Goal: Information Seeking & Learning: Learn about a topic

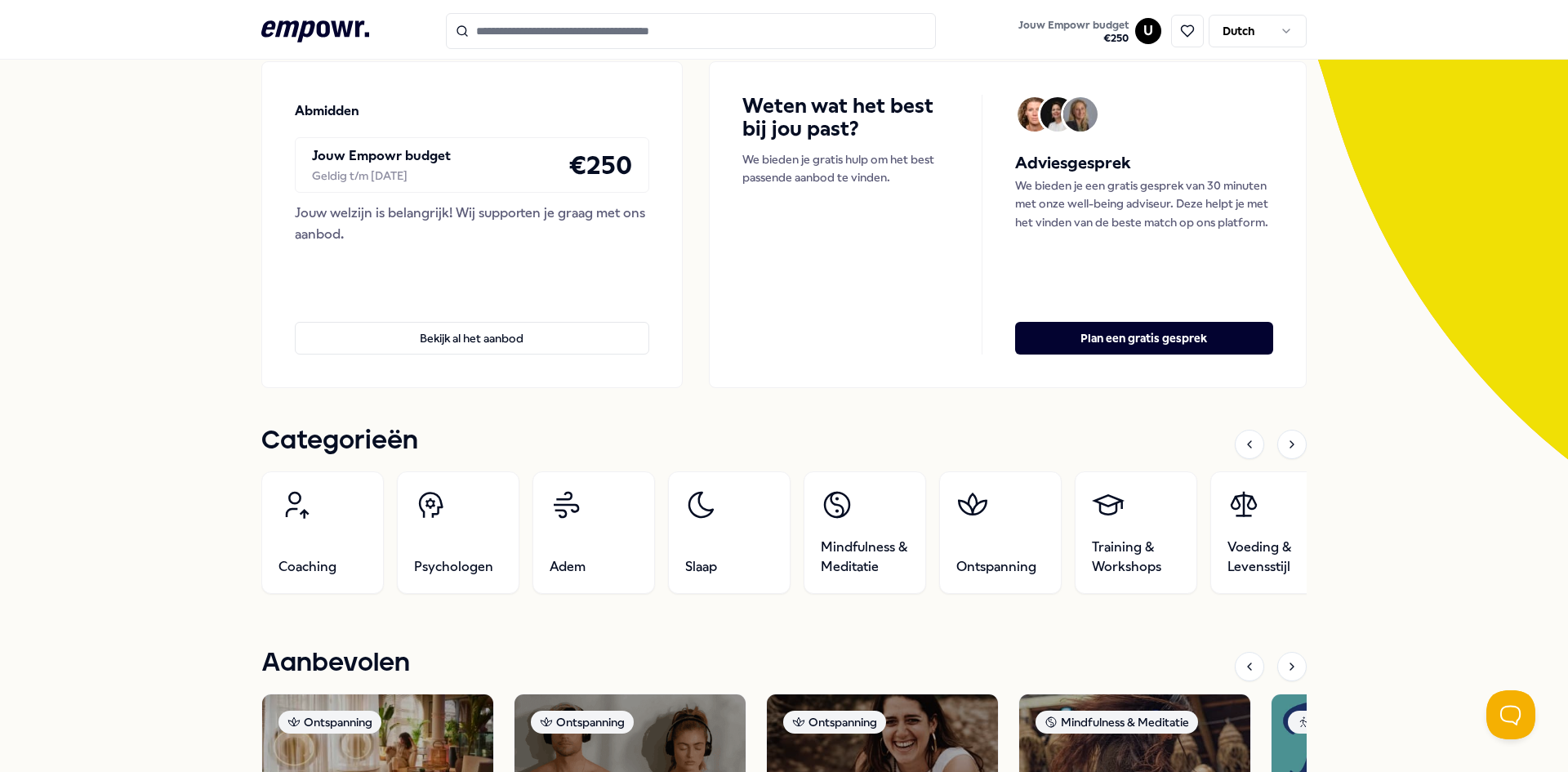
scroll to position [163, 0]
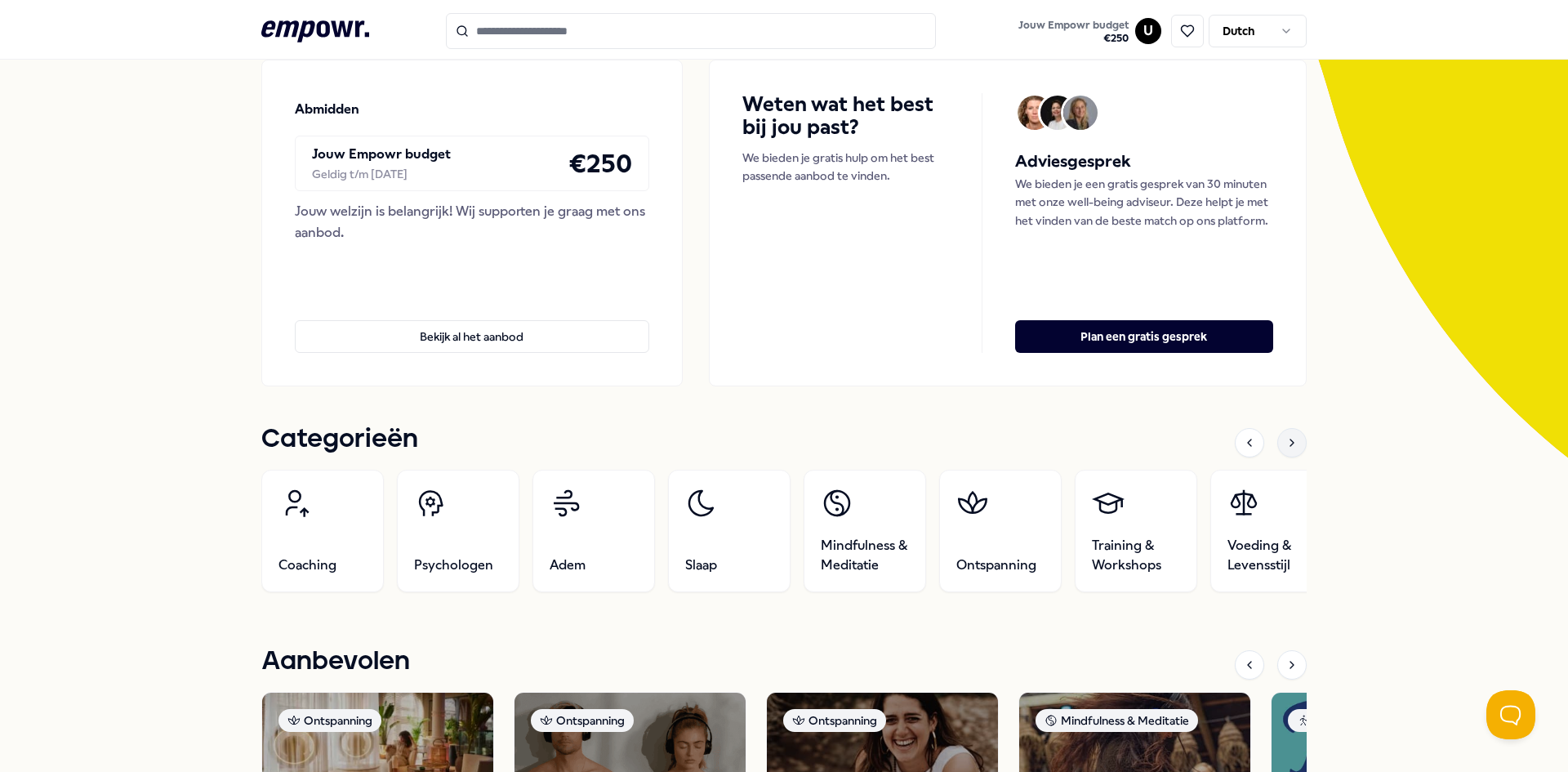
click at [1285, 441] on icon at bounding box center [1291, 443] width 13 height 13
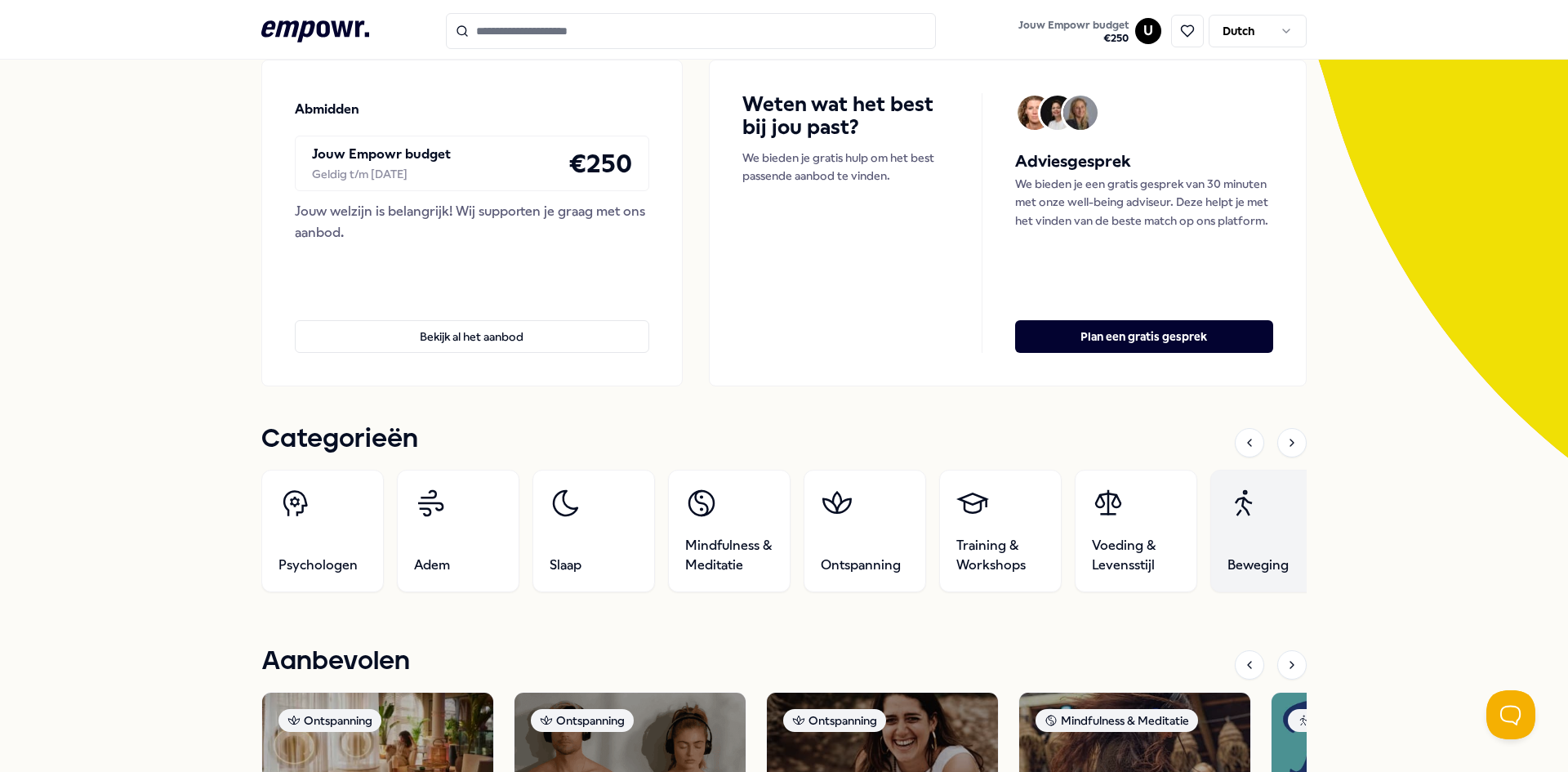
click at [1249, 546] on link "Beweging" at bounding box center [1272, 531] width 123 height 123
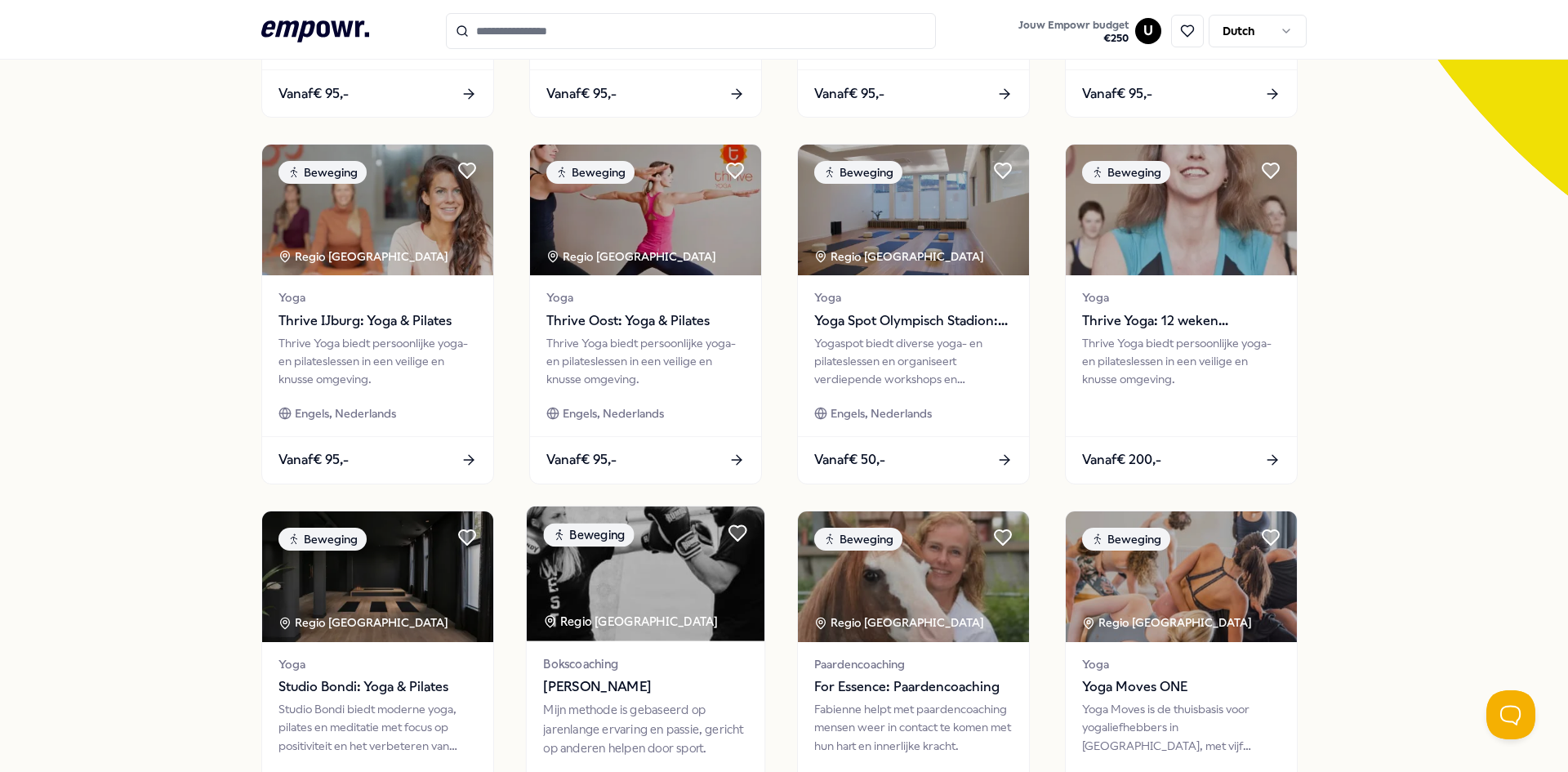
scroll to position [654, 0]
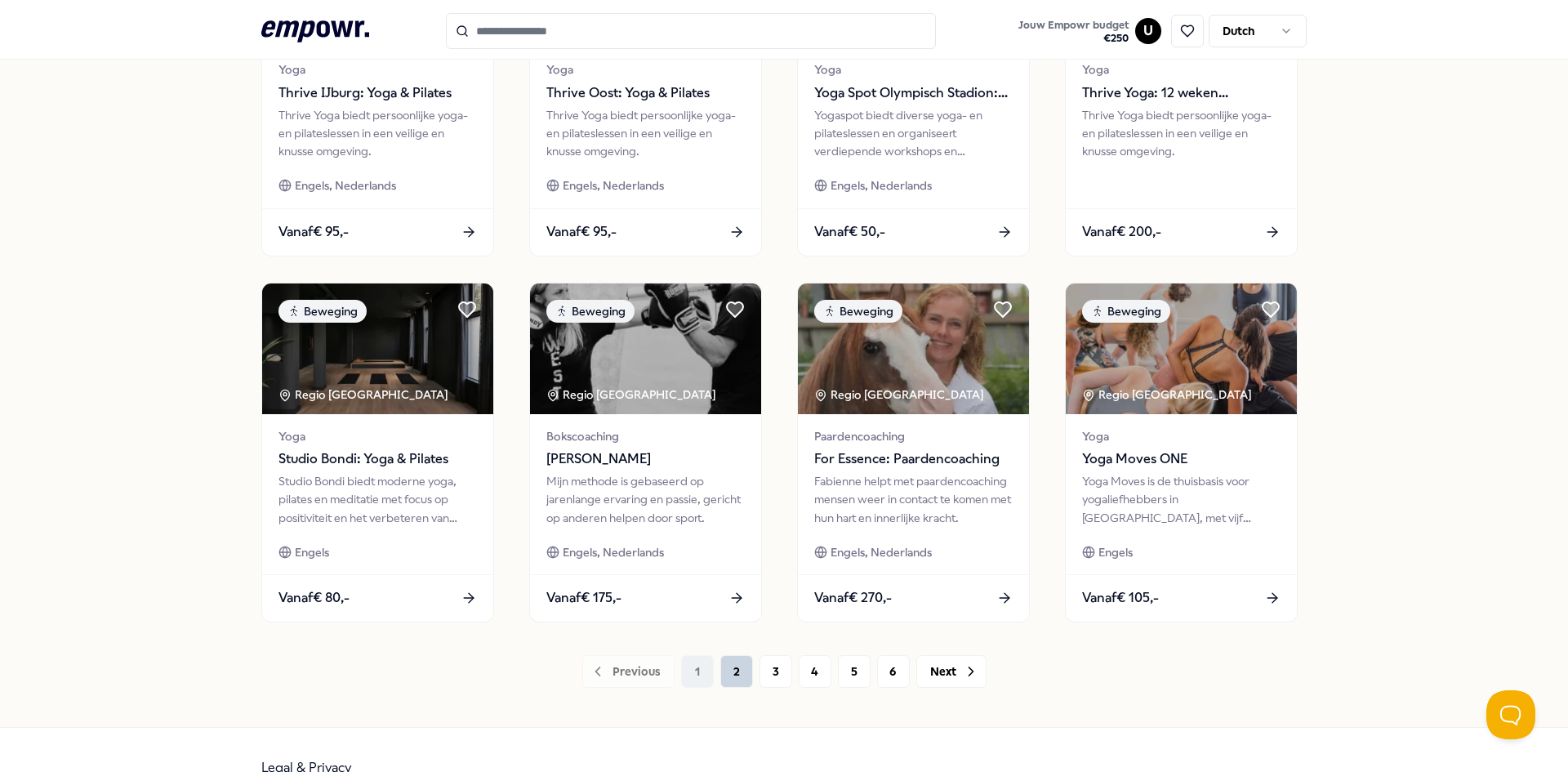
click at [722, 670] on button "2" at bounding box center [736, 671] width 32 height 32
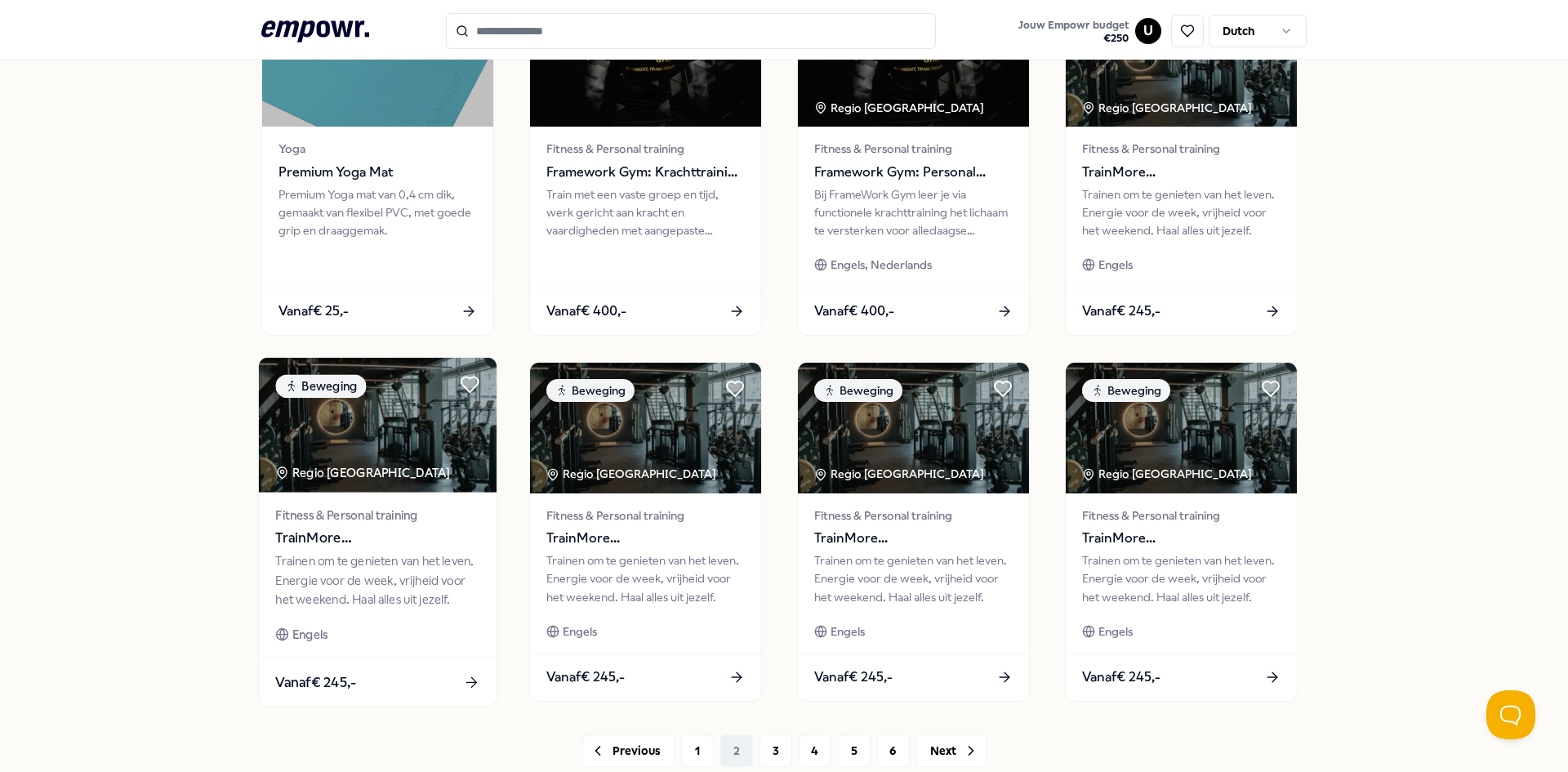
scroll to position [690, 0]
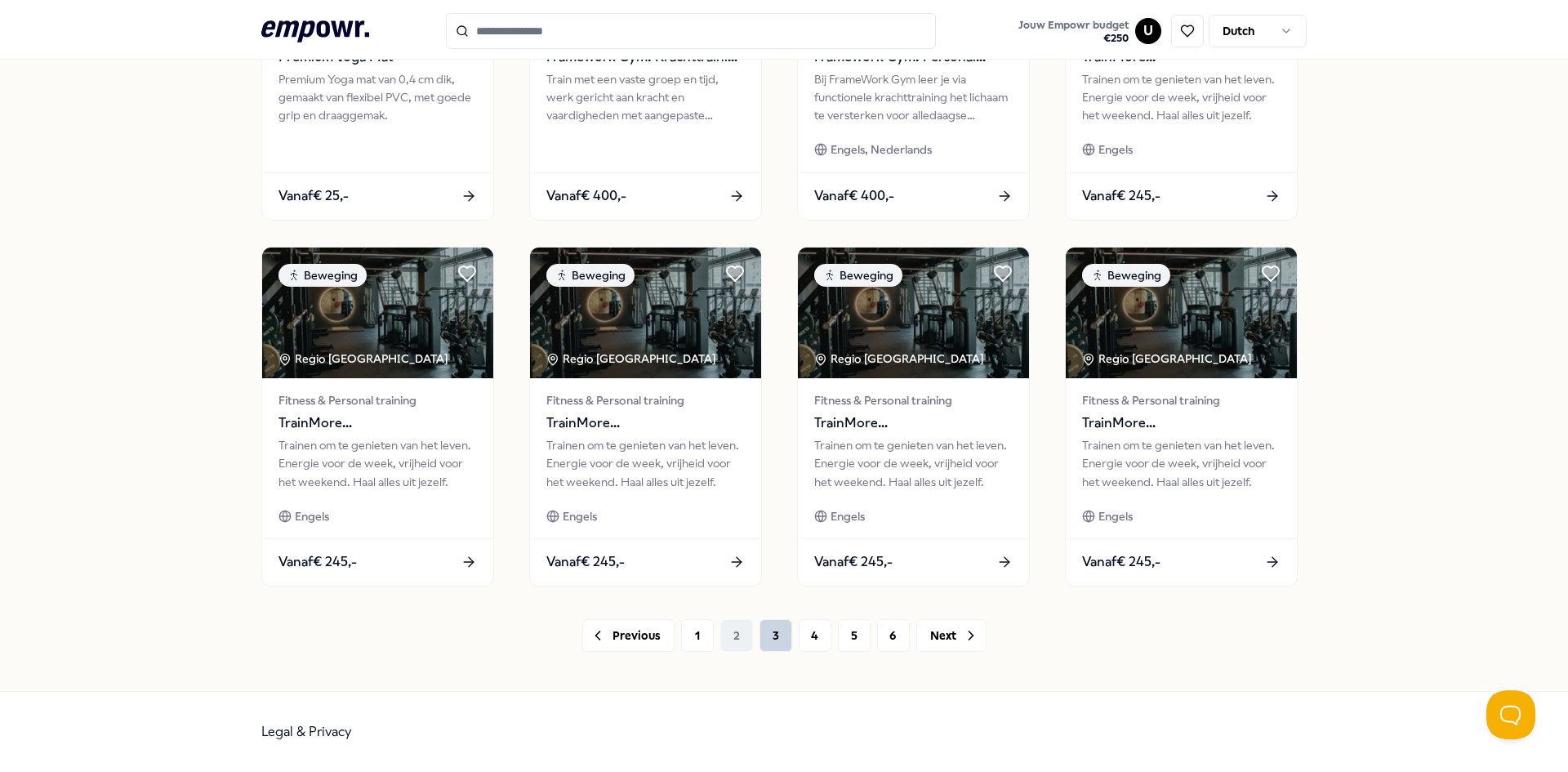
click at [762, 634] on button "3" at bounding box center [775, 635] width 32 height 32
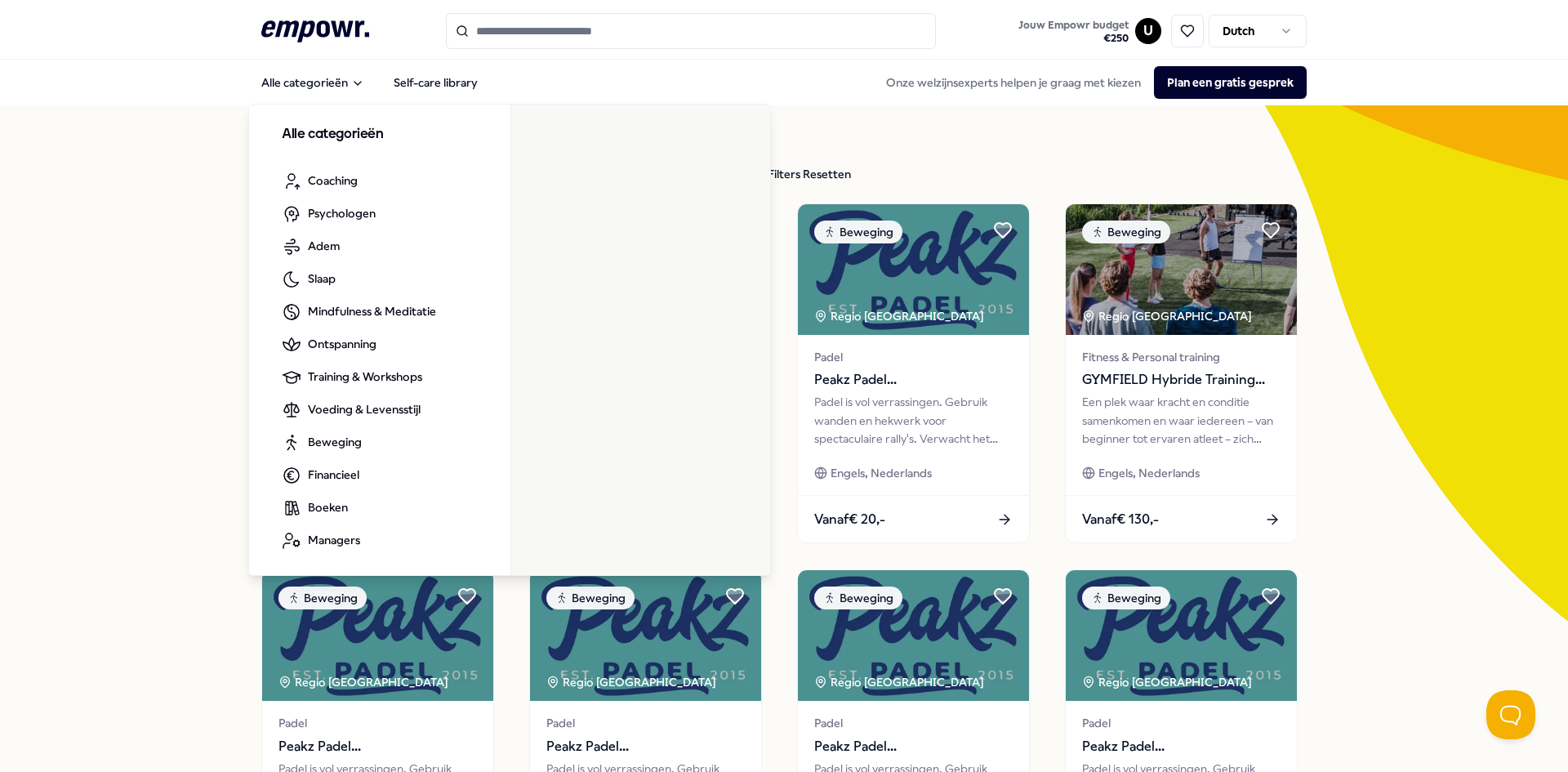
click at [306, 35] on icon ".empowr-logo_svg__cls-1{fill:#03032f}" at bounding box center [314, 32] width 108 height 30
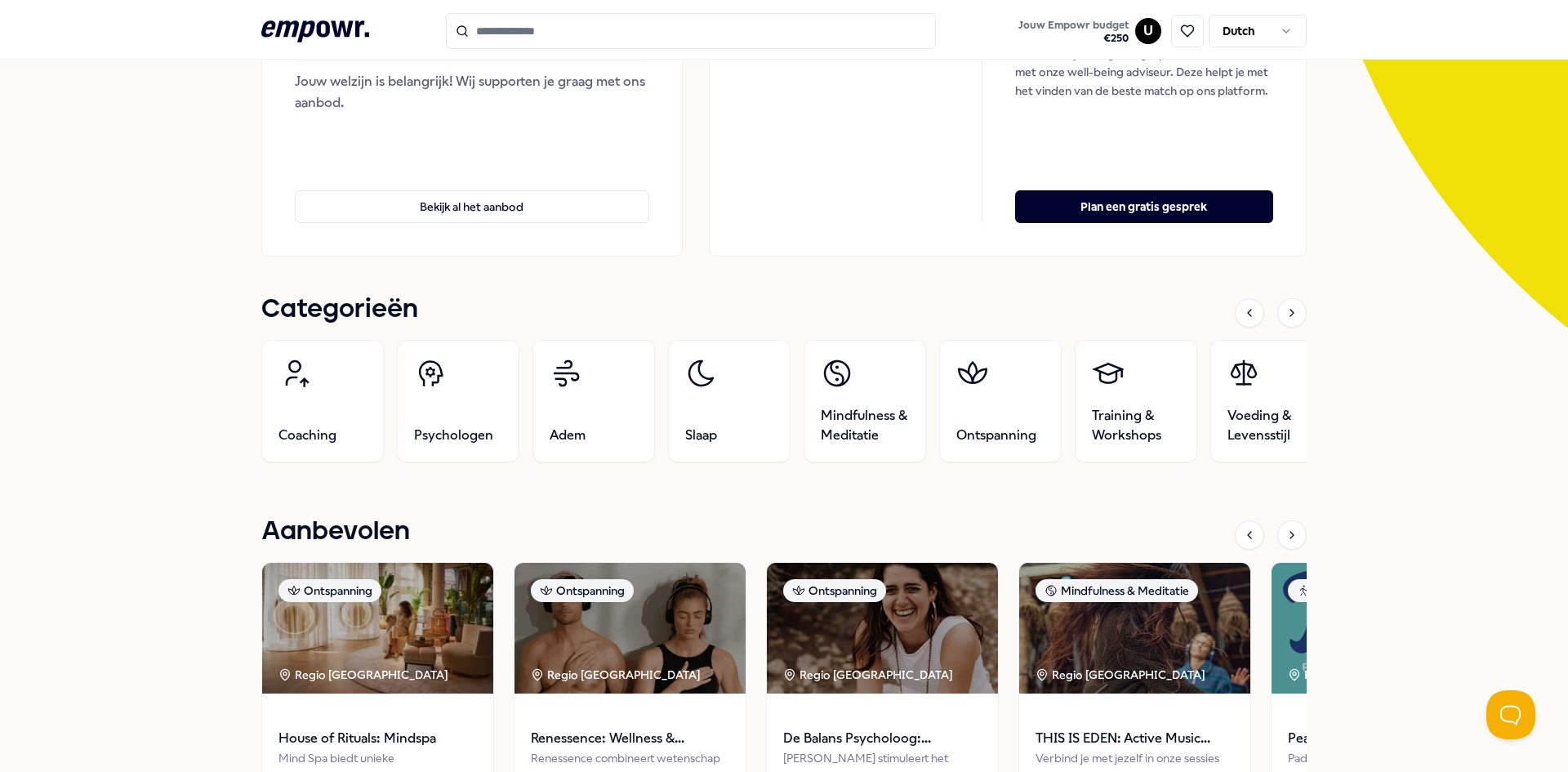
scroll to position [327, 0]
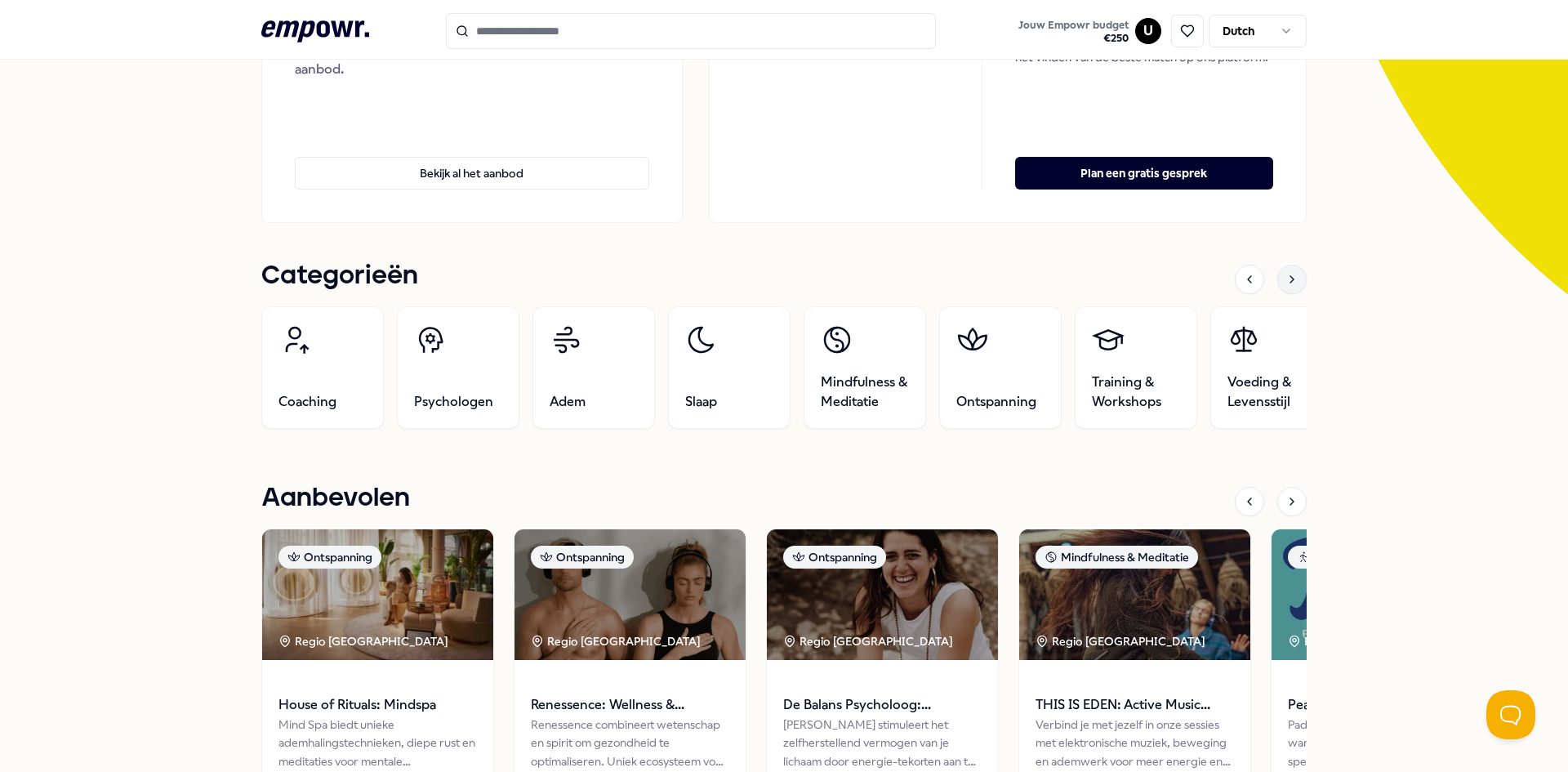
click at [1293, 280] on div at bounding box center [1292, 280] width 30 height 30
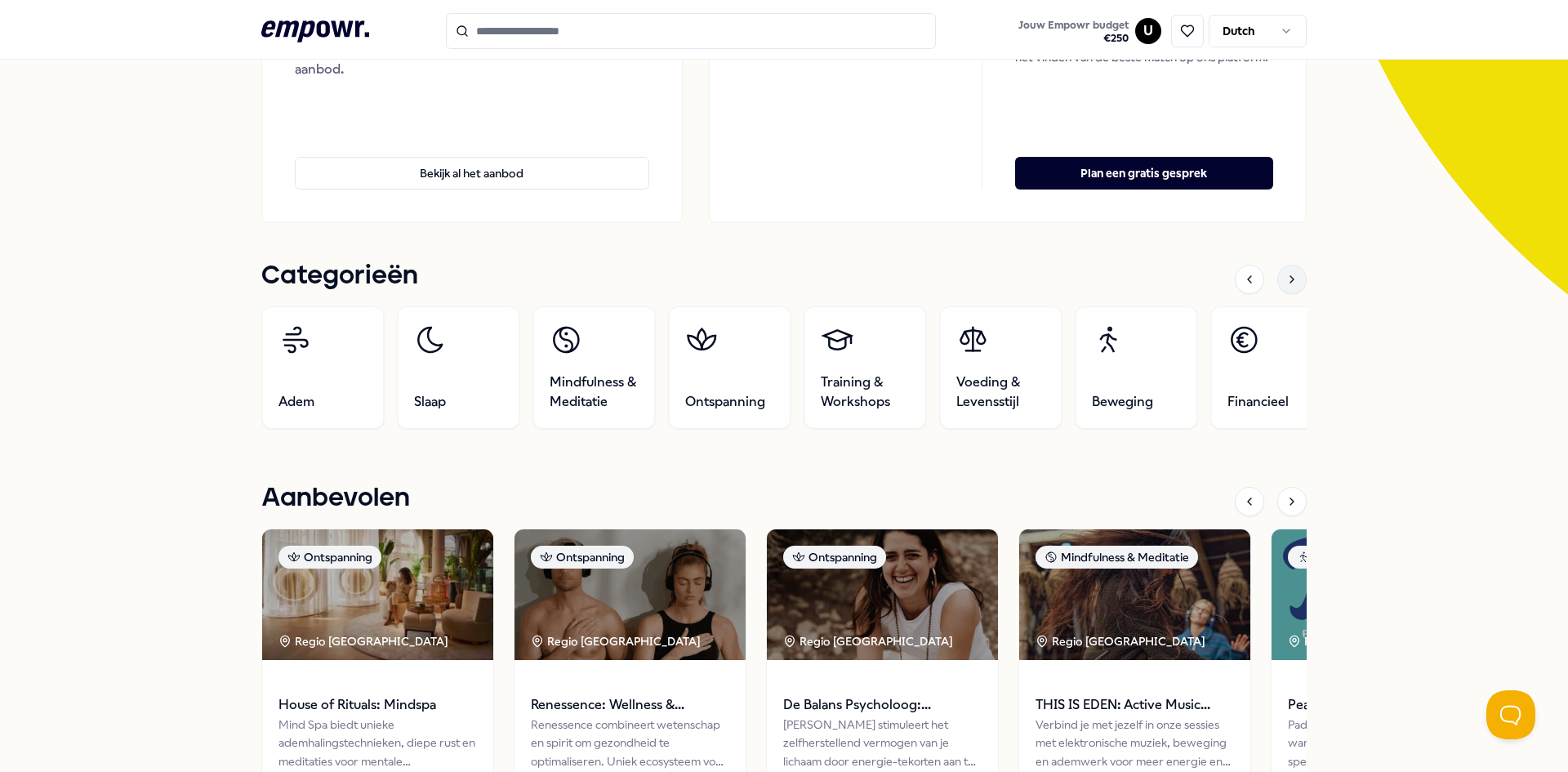
click at [1293, 280] on div at bounding box center [1292, 280] width 30 height 30
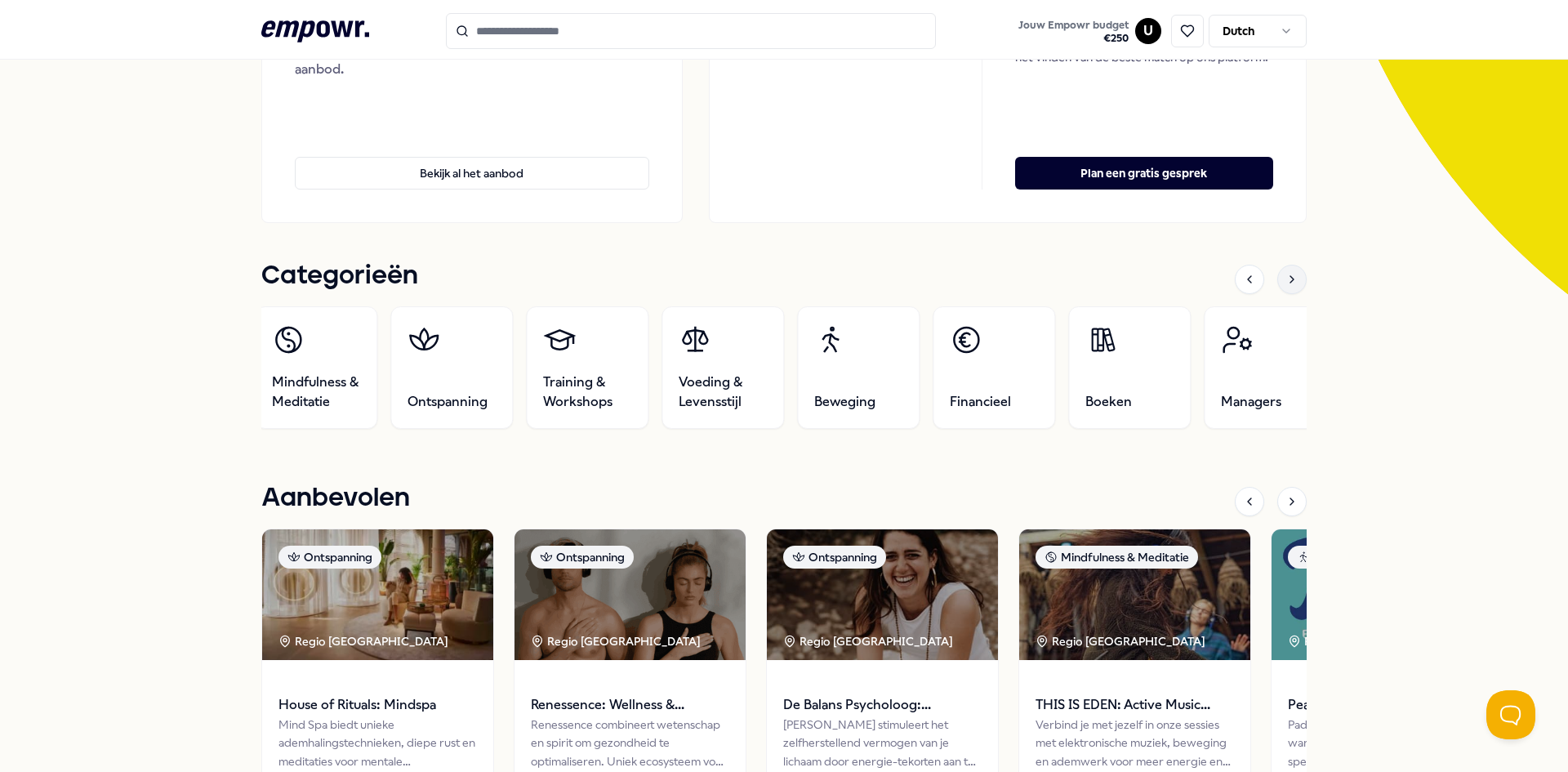
click at [1293, 280] on div at bounding box center [1292, 280] width 30 height 30
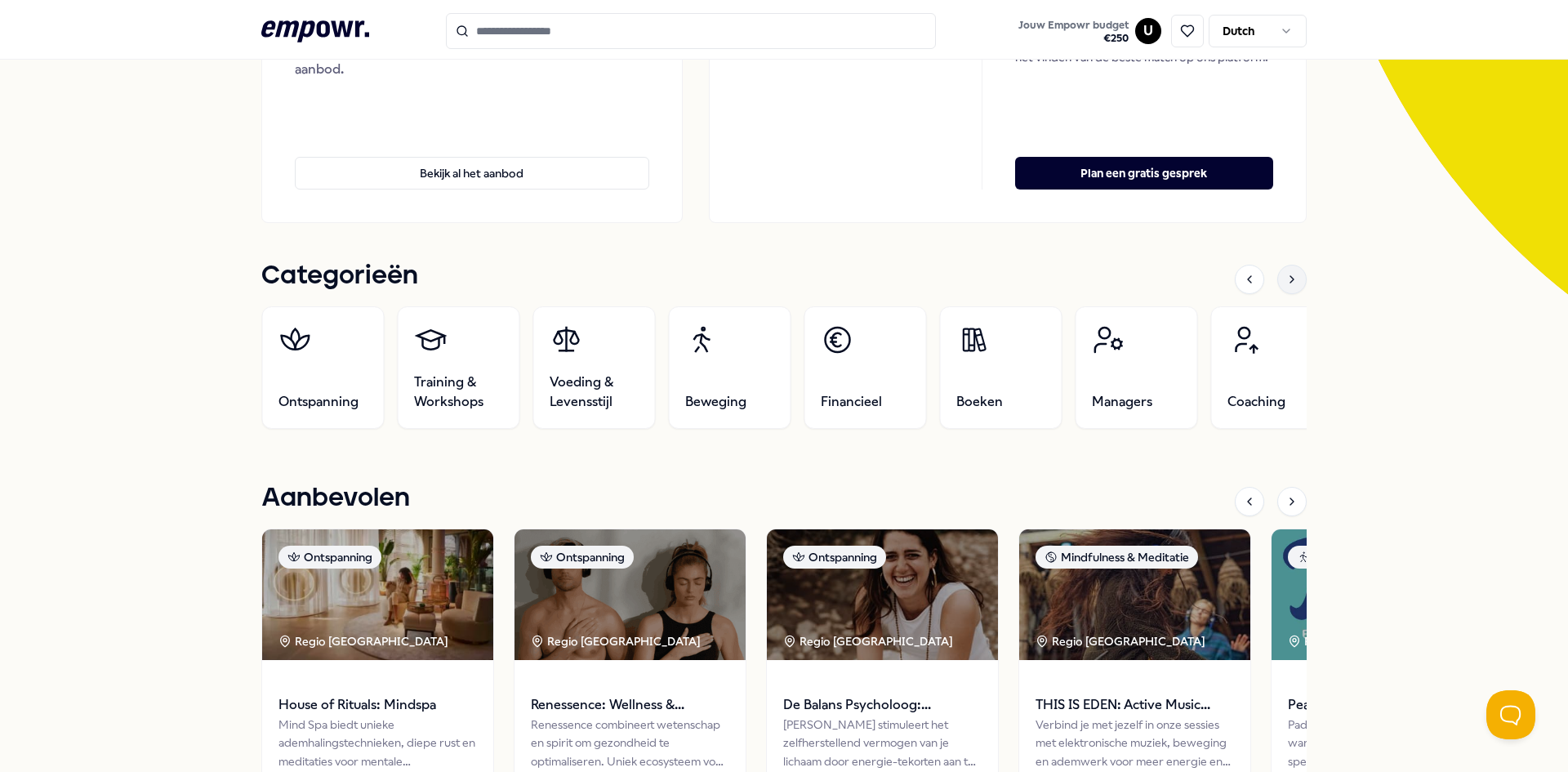
click at [1293, 280] on div at bounding box center [1292, 280] width 30 height 30
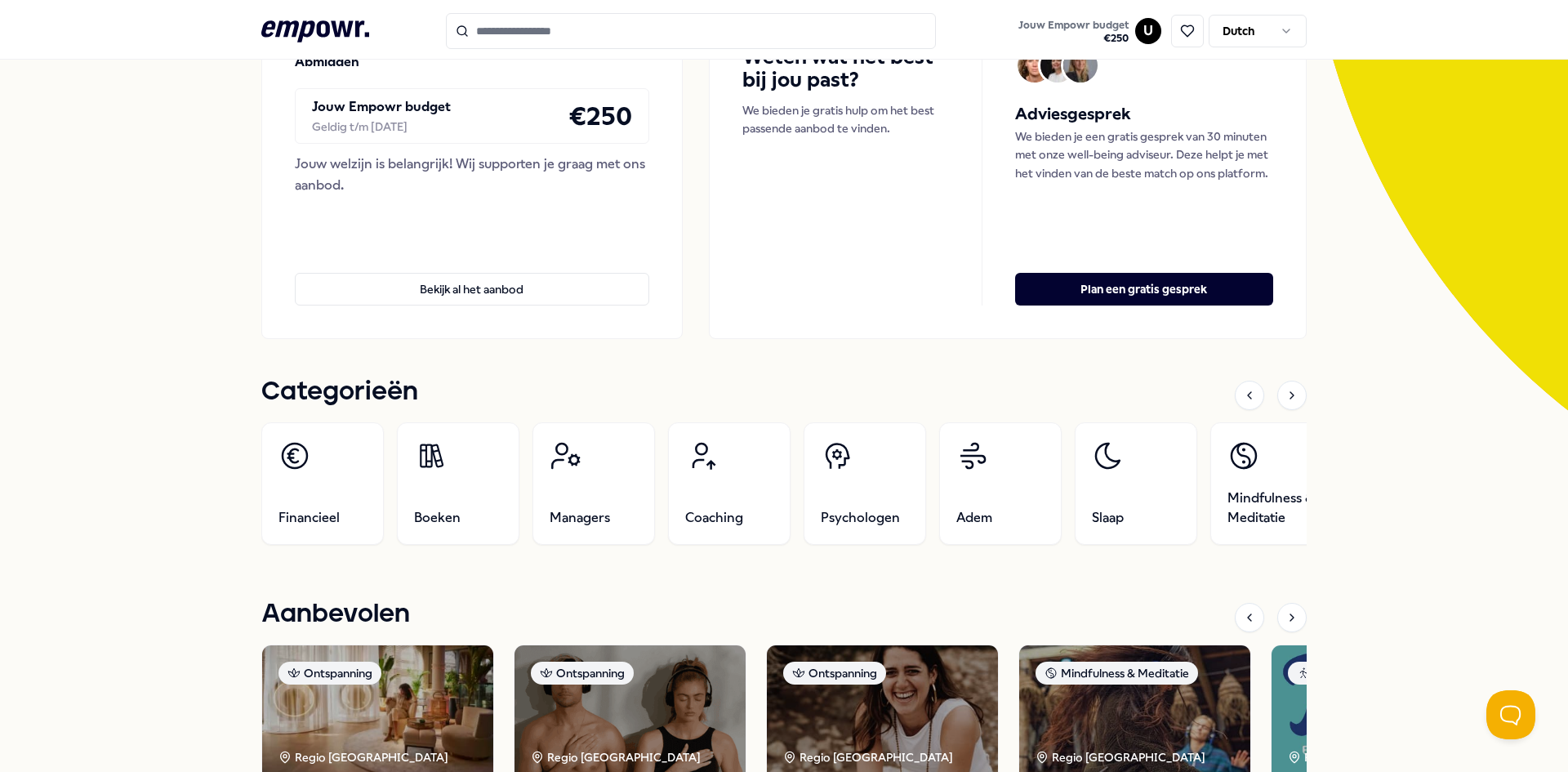
scroll to position [0, 0]
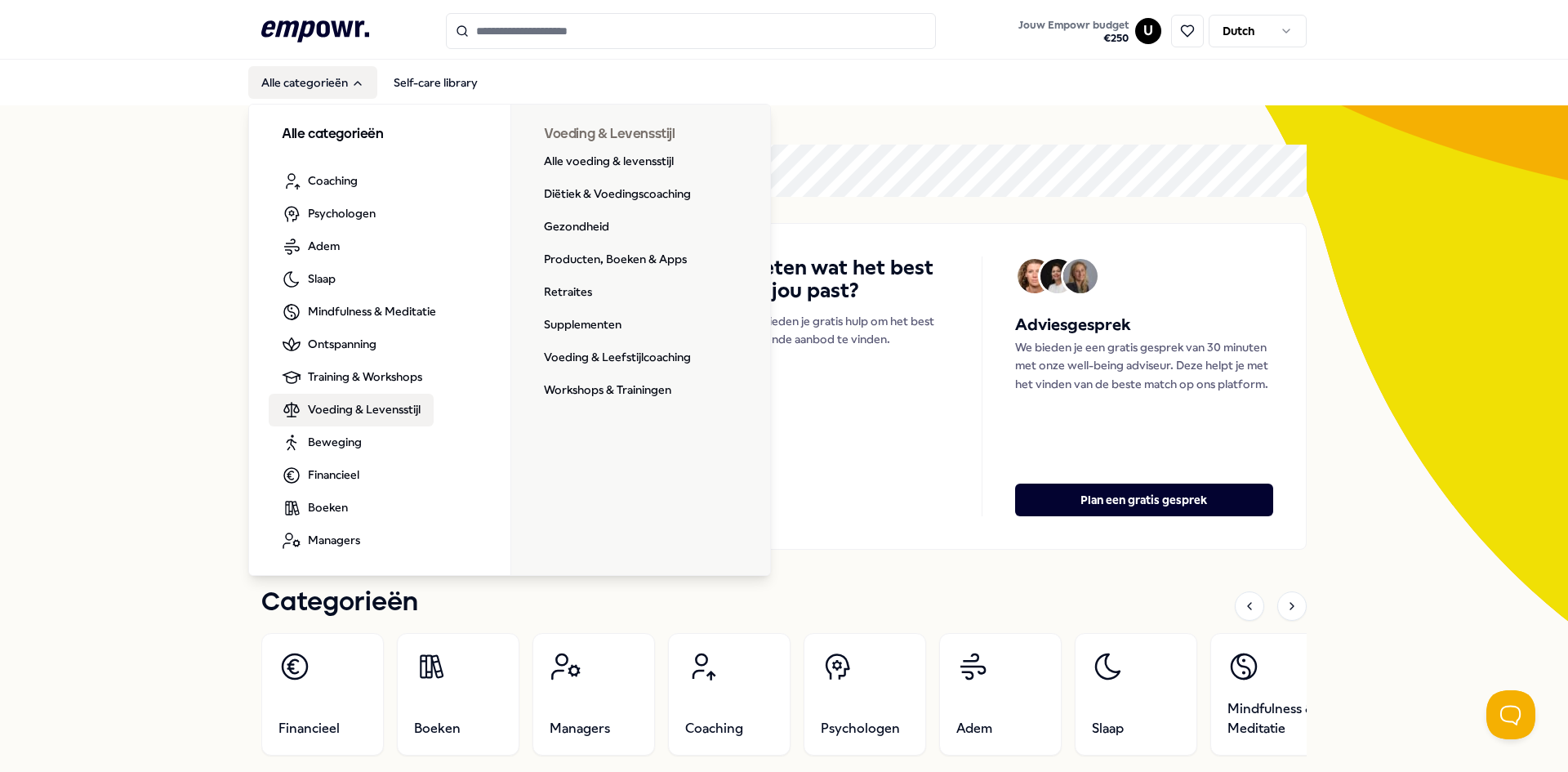
click at [402, 407] on span "Voeding & Levensstijl" at bounding box center [364, 409] width 113 height 18
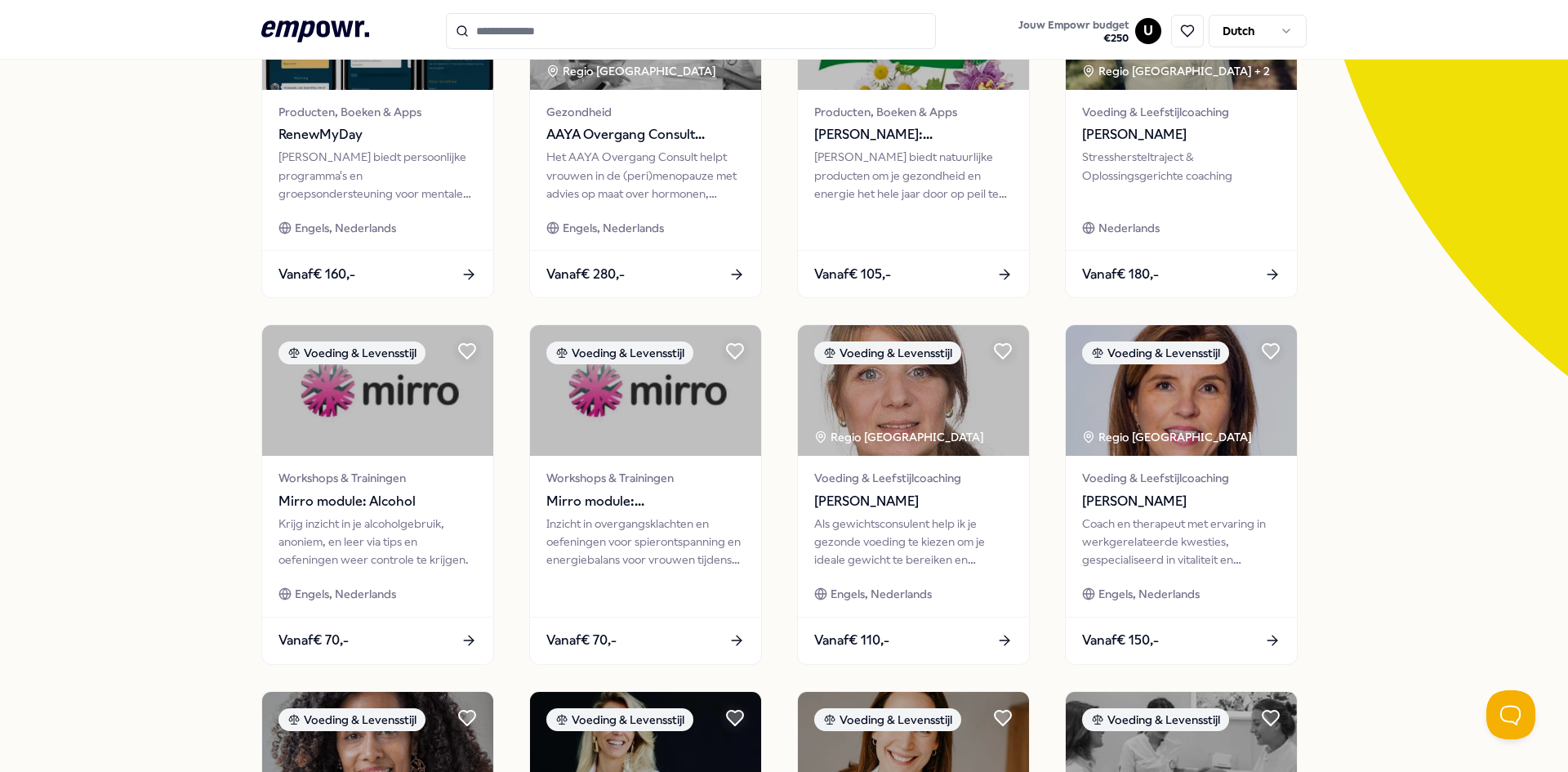
scroll to position [690, 0]
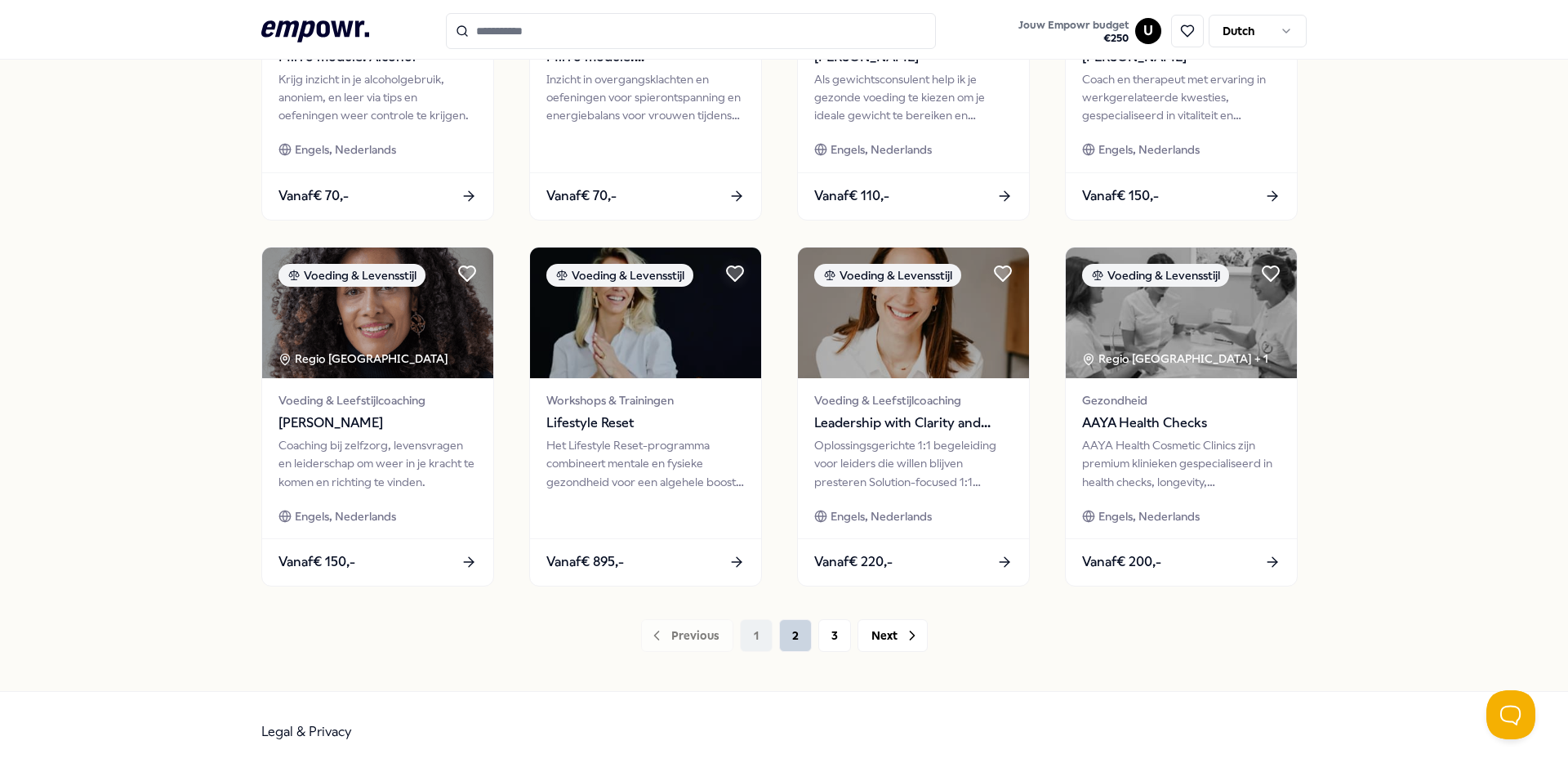
click at [798, 639] on button "2" at bounding box center [795, 635] width 32 height 32
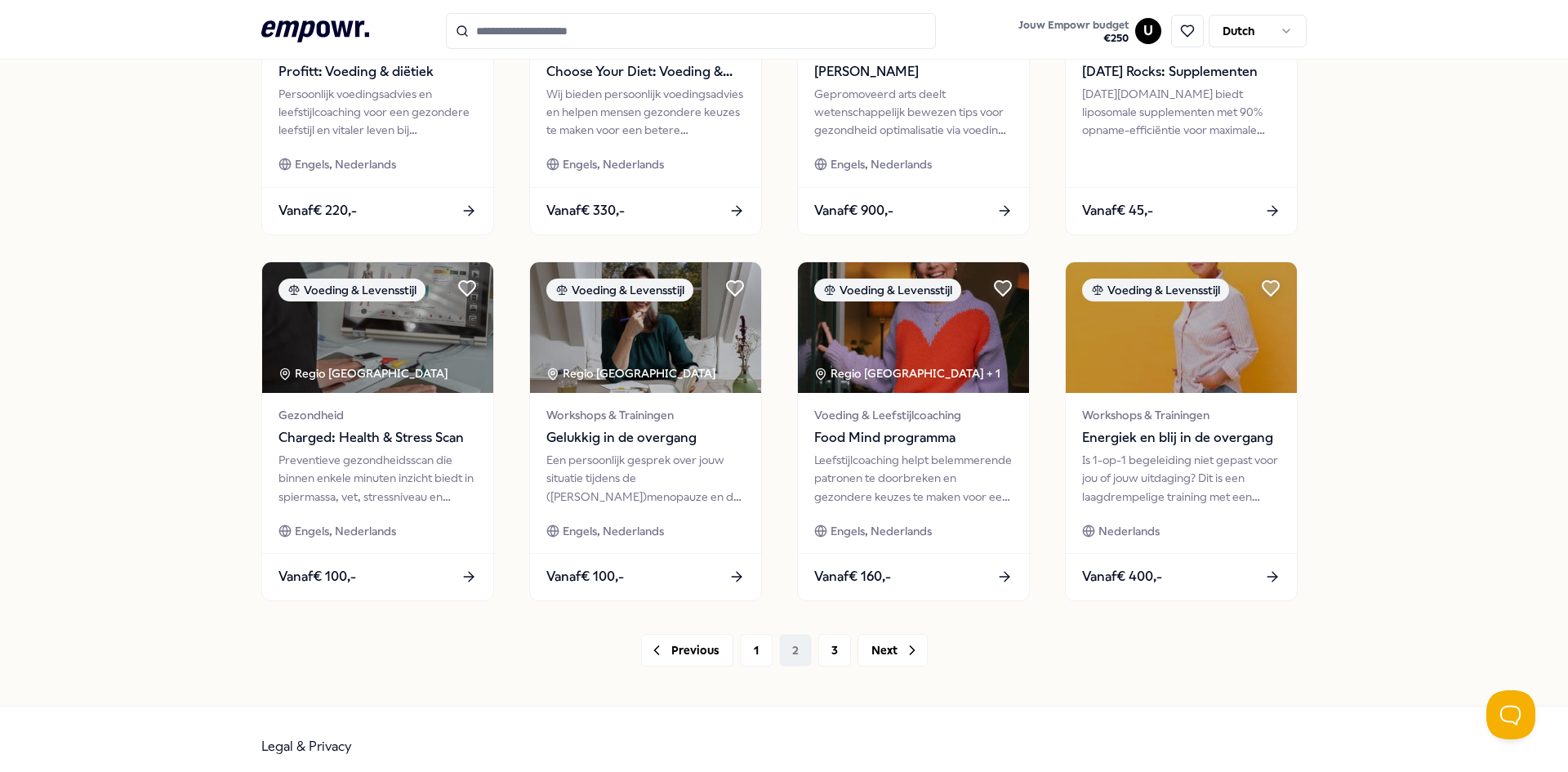
scroll to position [690, 0]
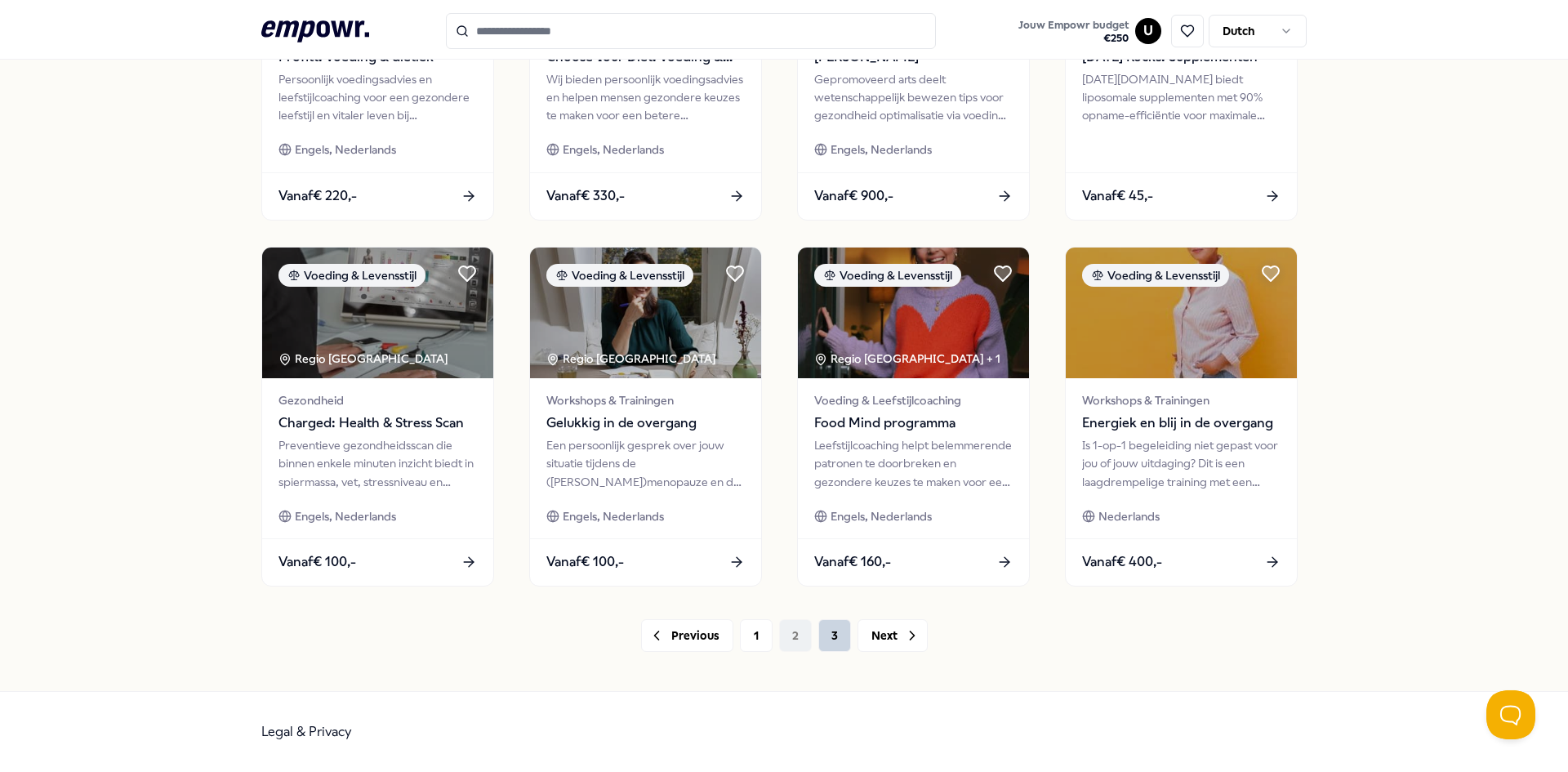
click at [828, 639] on button "3" at bounding box center [834, 635] width 32 height 32
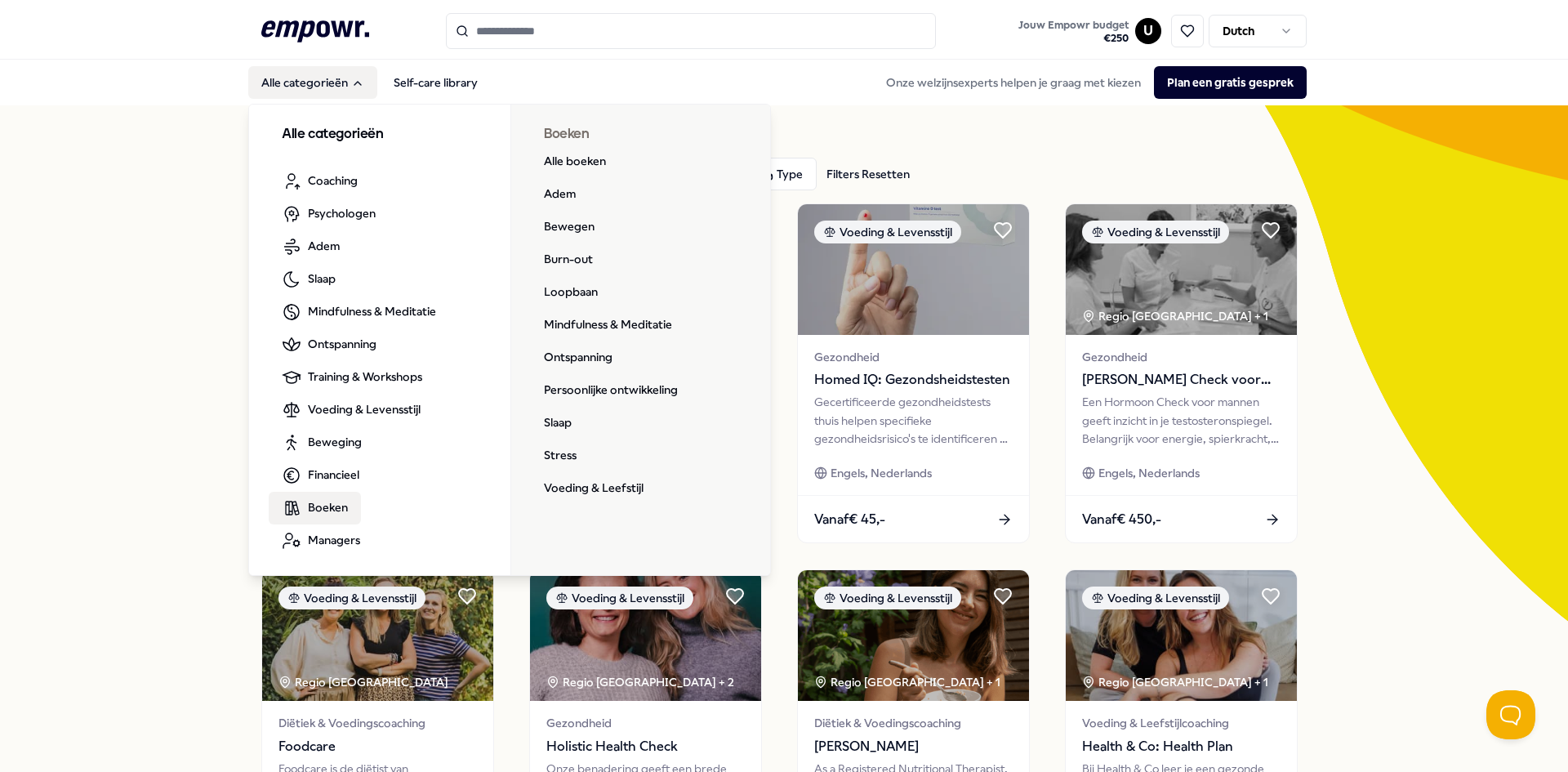
click at [320, 503] on span "Boeken" at bounding box center [328, 507] width 40 height 18
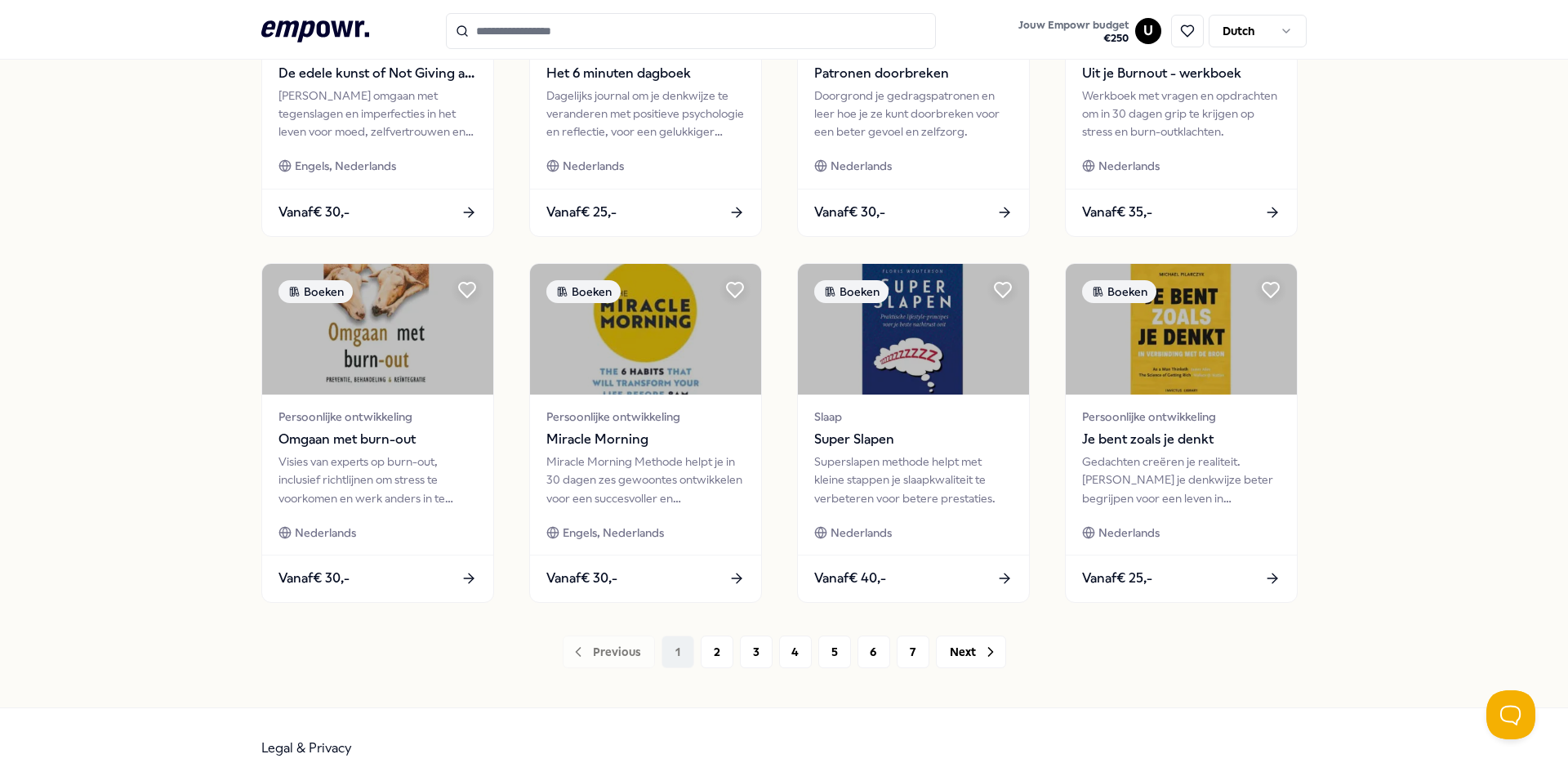
scroll to position [690, 0]
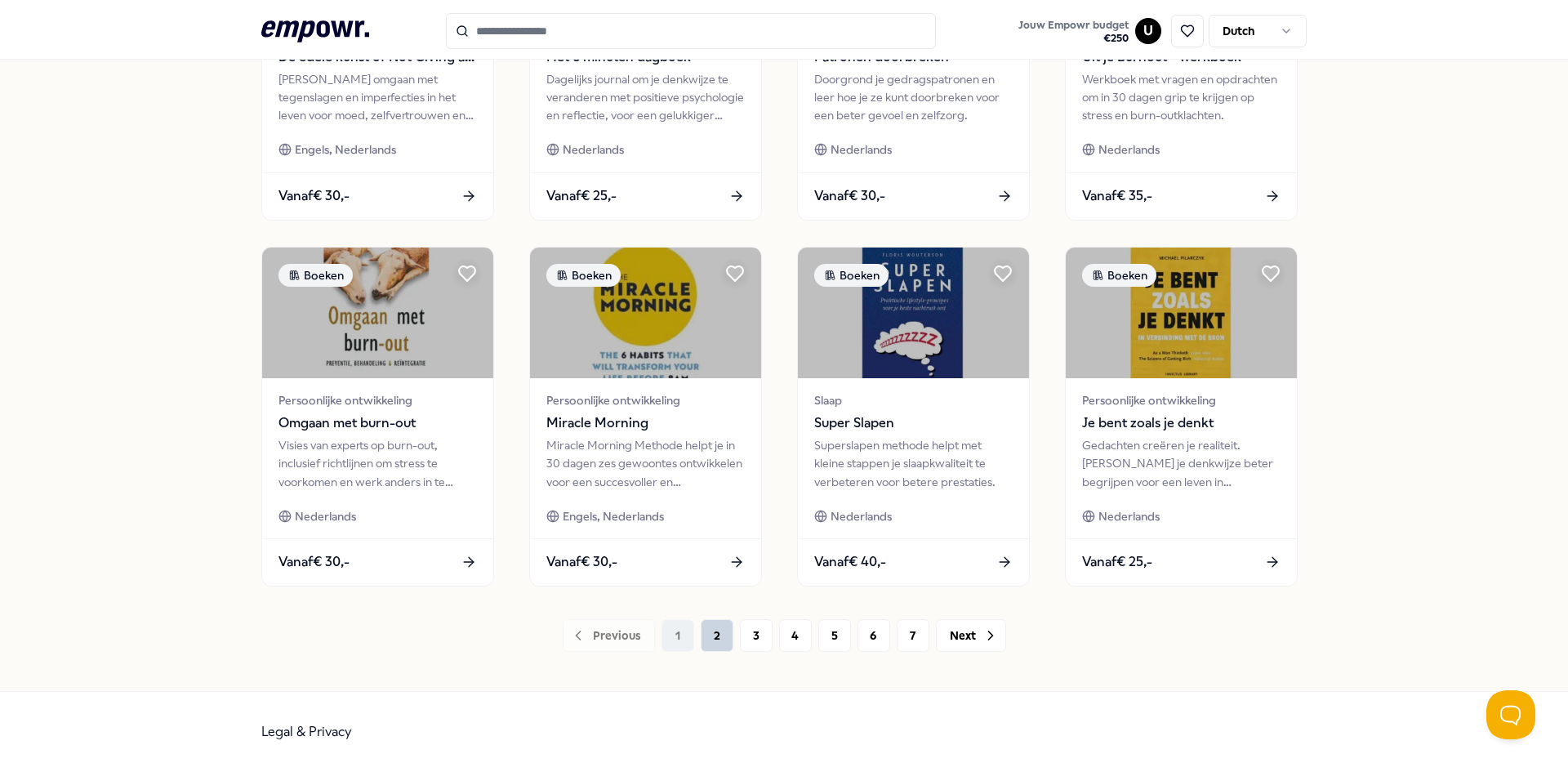
click at [710, 634] on button "2" at bounding box center [717, 635] width 32 height 32
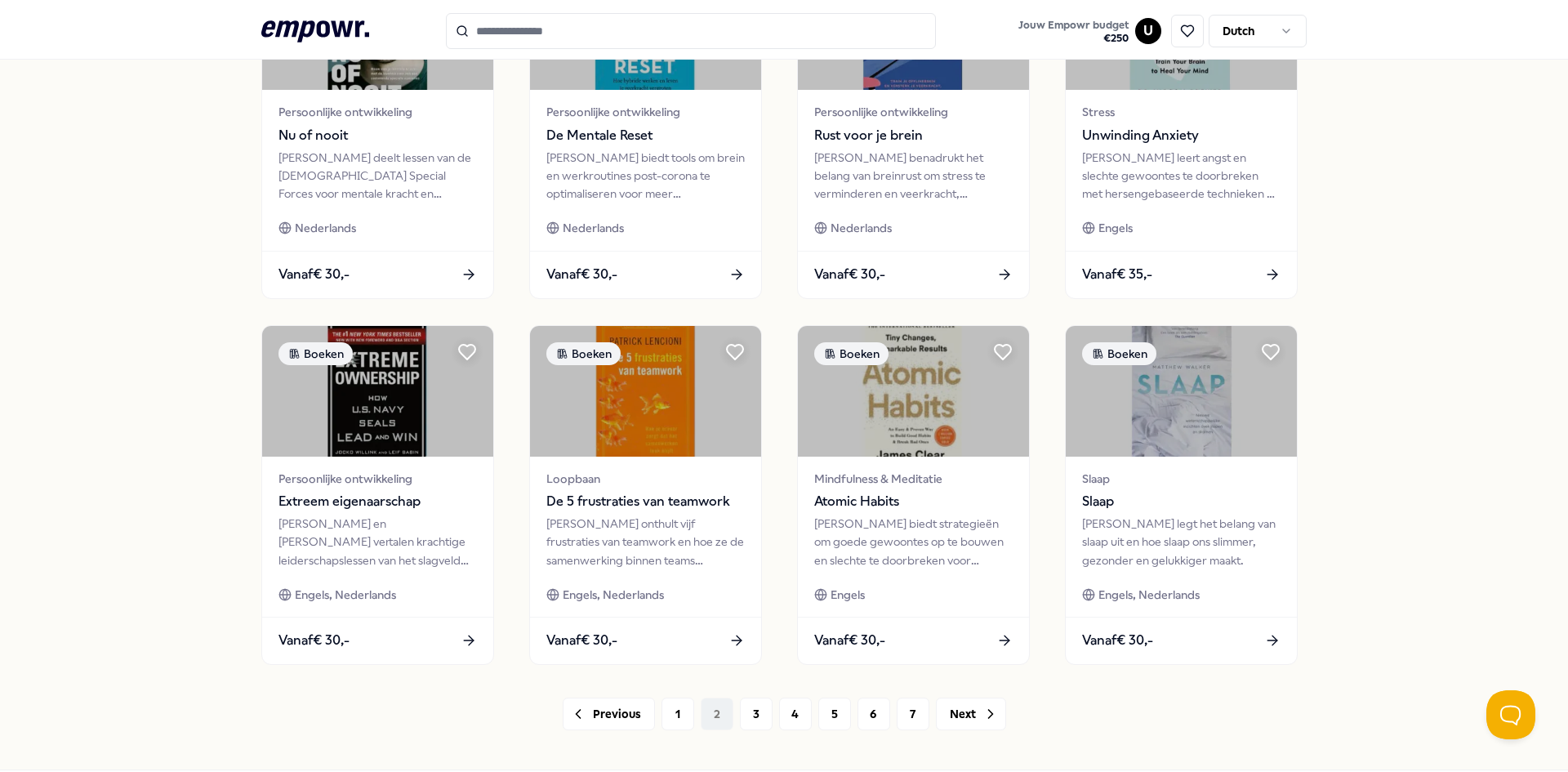
scroll to position [690, 0]
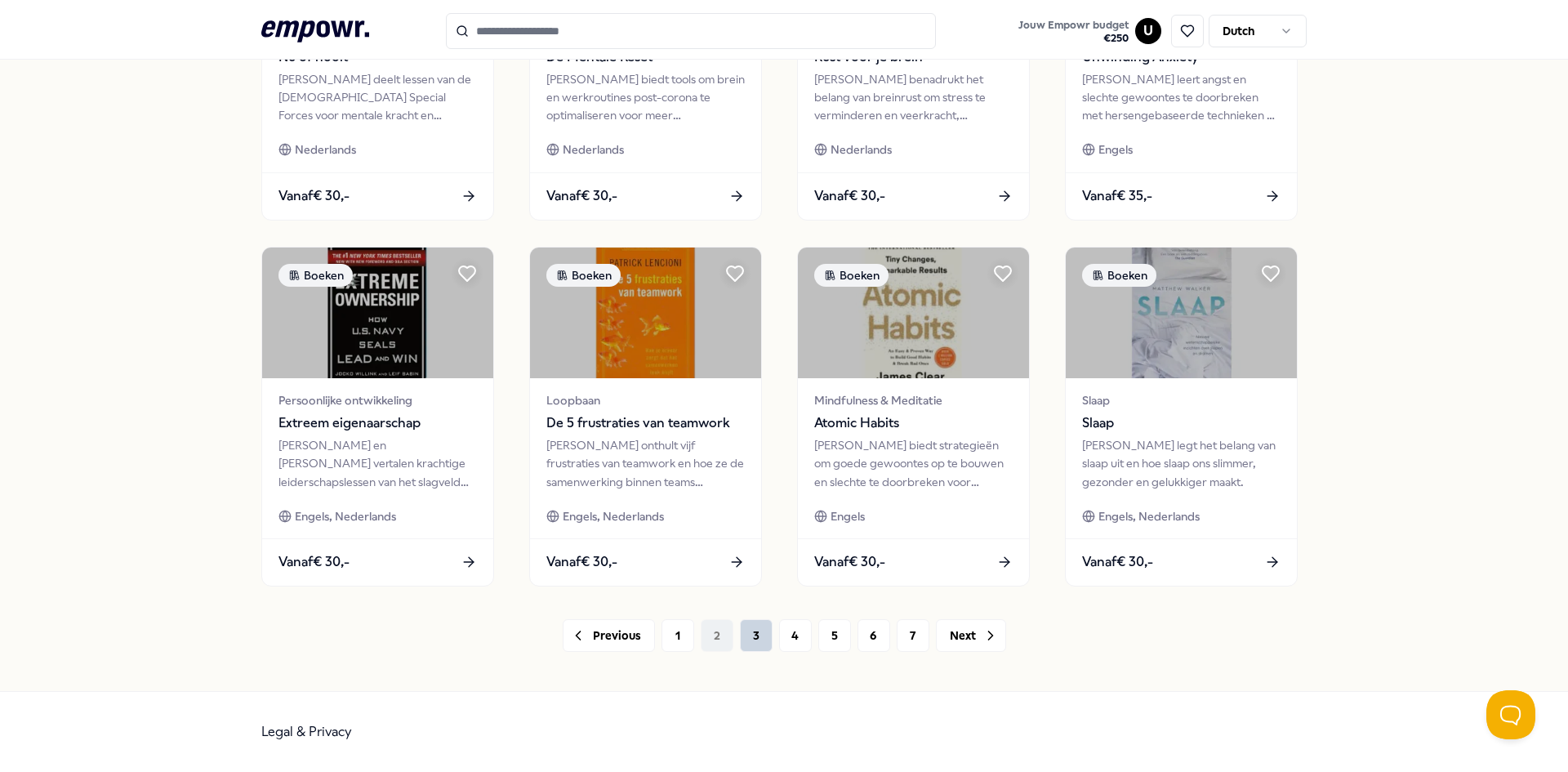
click at [759, 636] on button "3" at bounding box center [756, 635] width 32 height 32
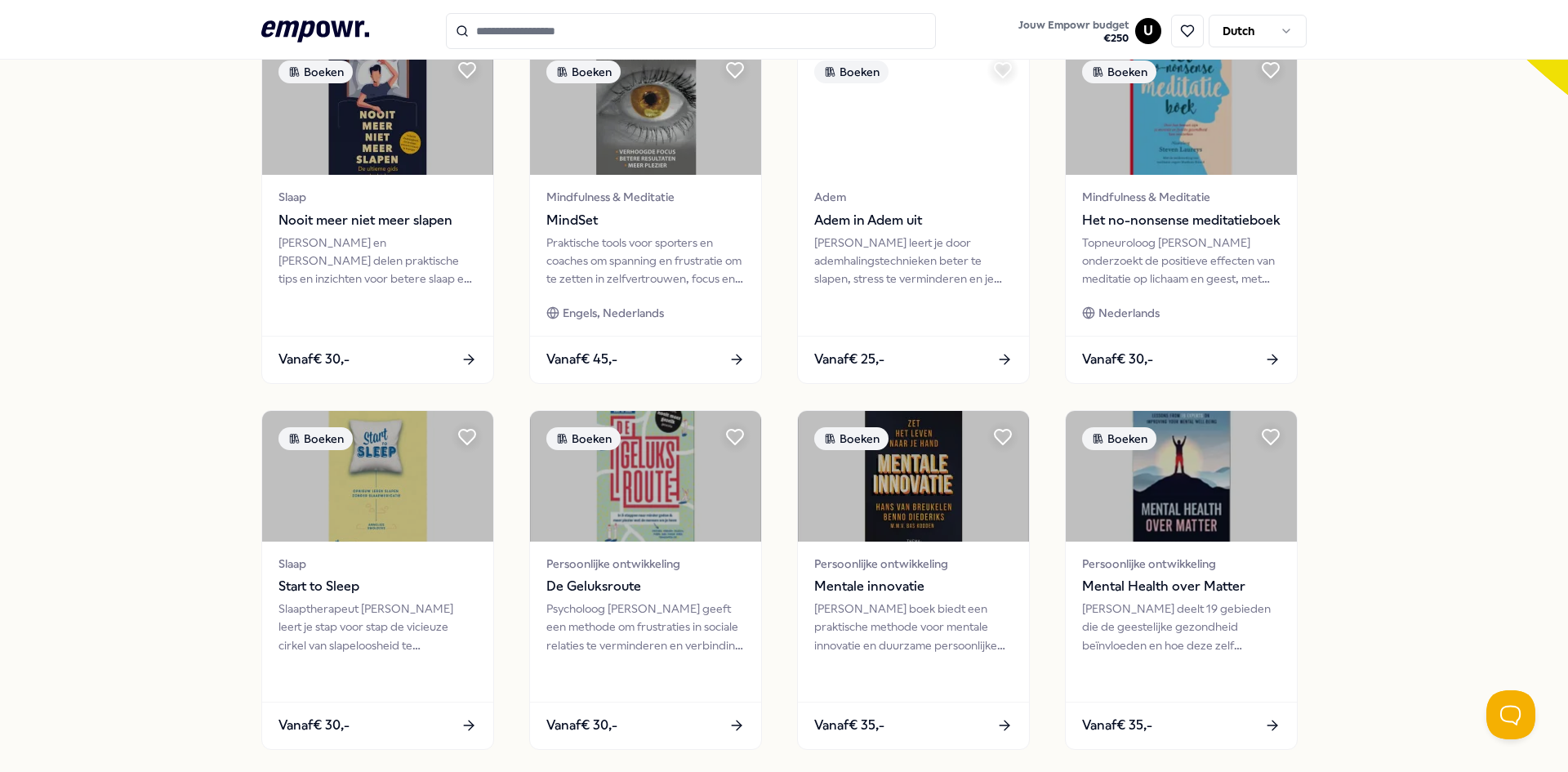
scroll to position [690, 0]
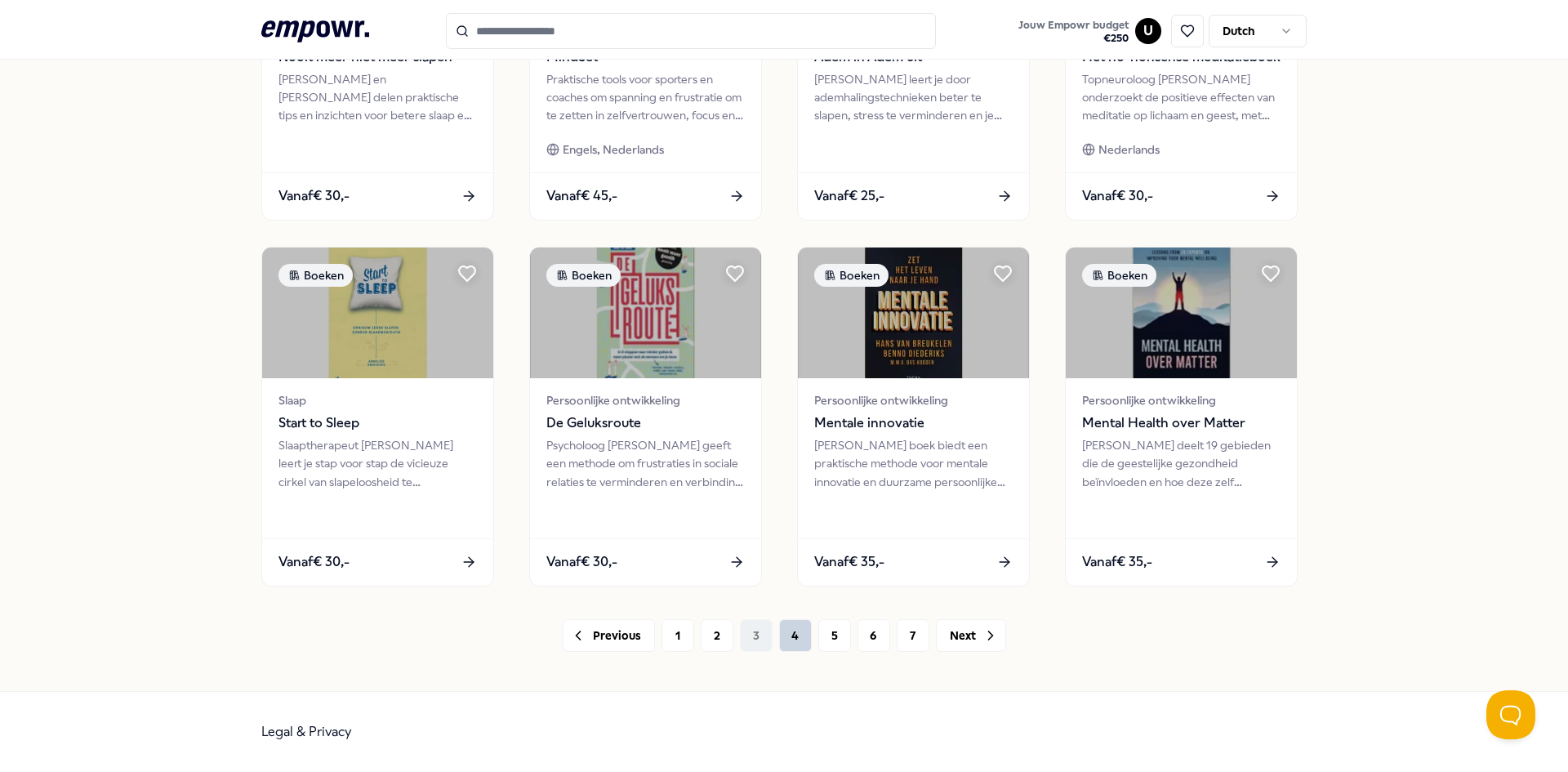
click at [797, 637] on button "4" at bounding box center [795, 635] width 32 height 32
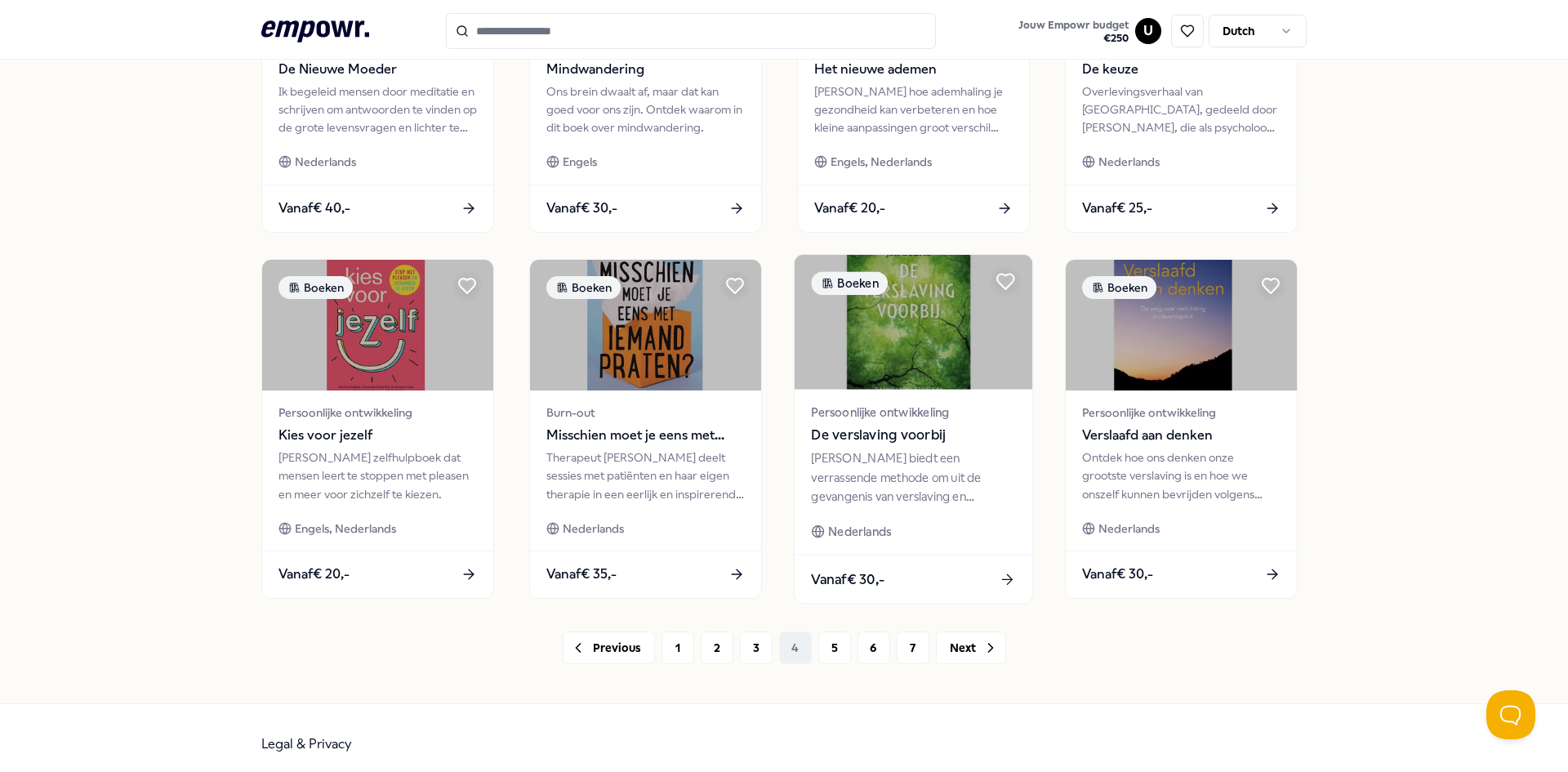
scroll to position [690, 0]
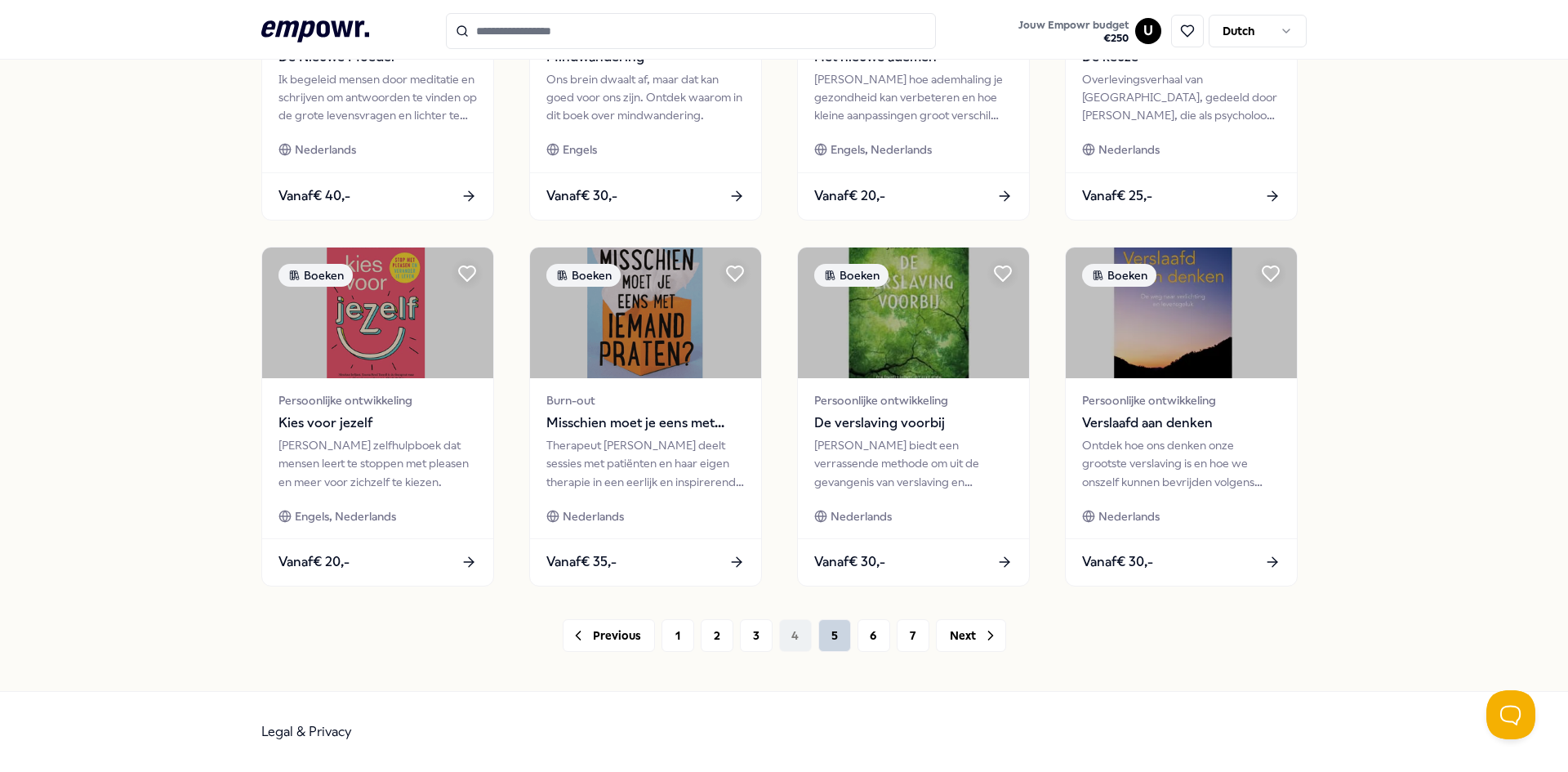
click at [832, 632] on button "5" at bounding box center [834, 635] width 32 height 32
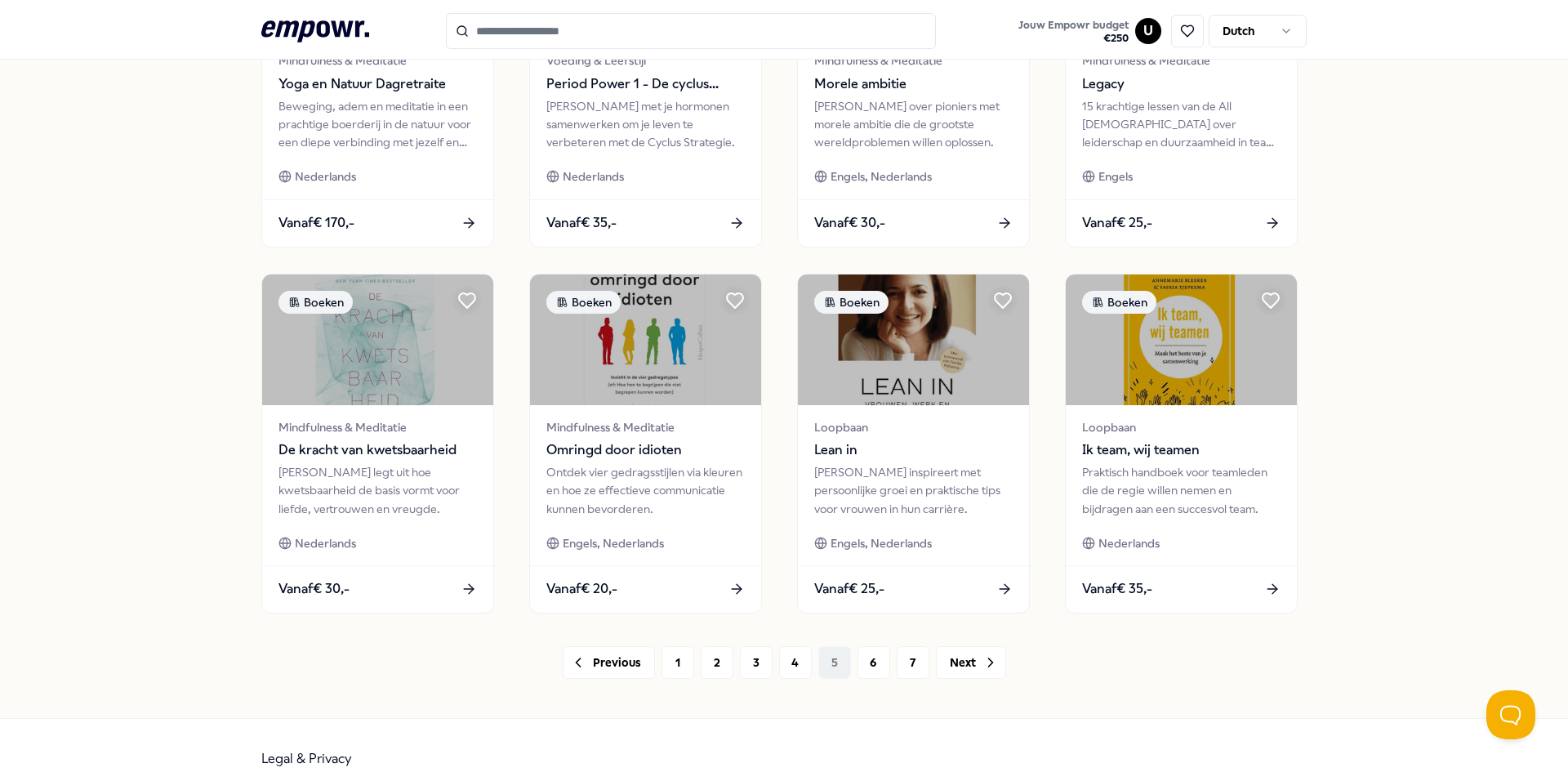
scroll to position [690, 0]
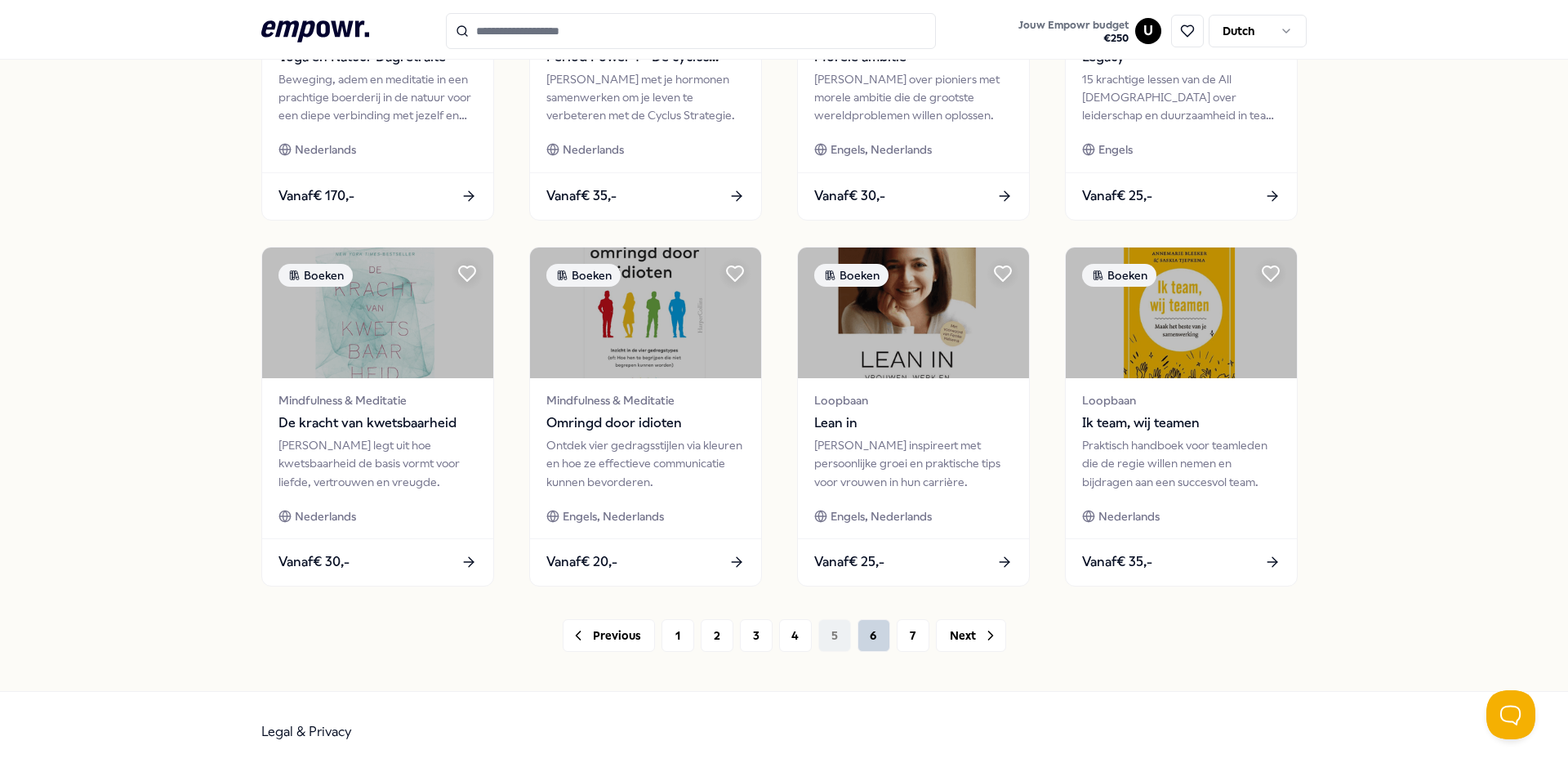
click at [868, 634] on button "6" at bounding box center [873, 635] width 32 height 32
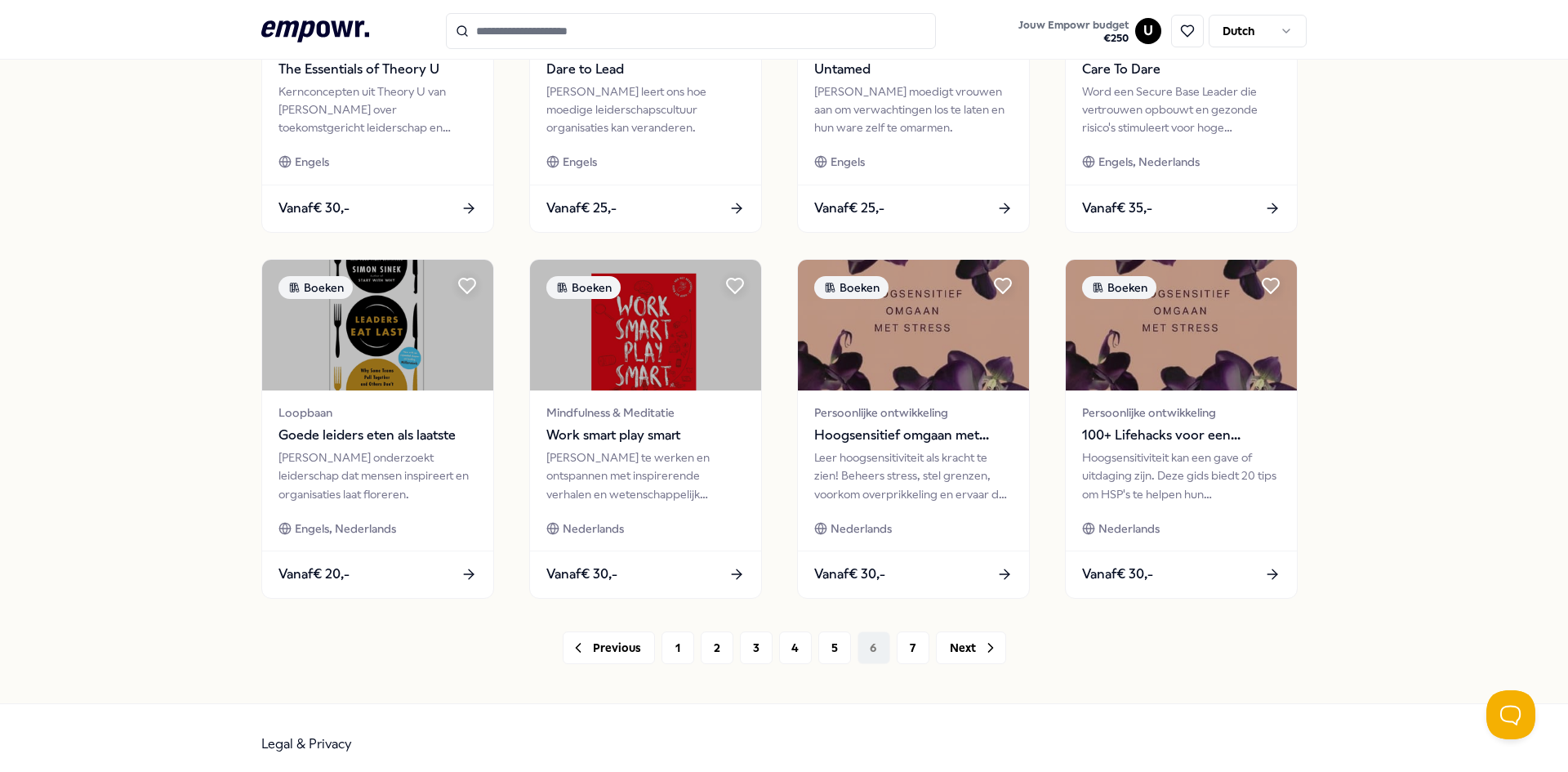
scroll to position [690, 0]
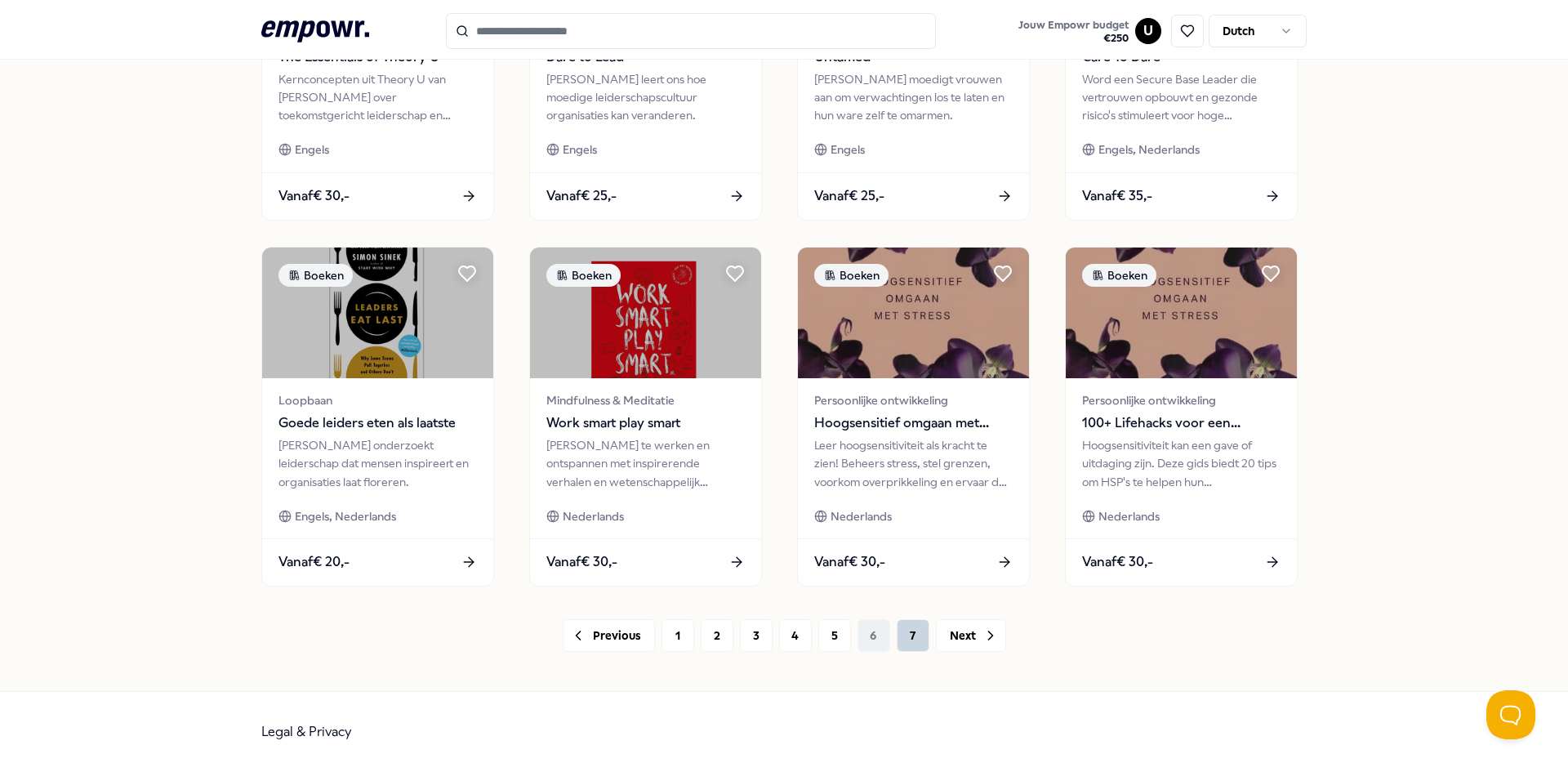
click at [914, 641] on button "7" at bounding box center [913, 635] width 32 height 32
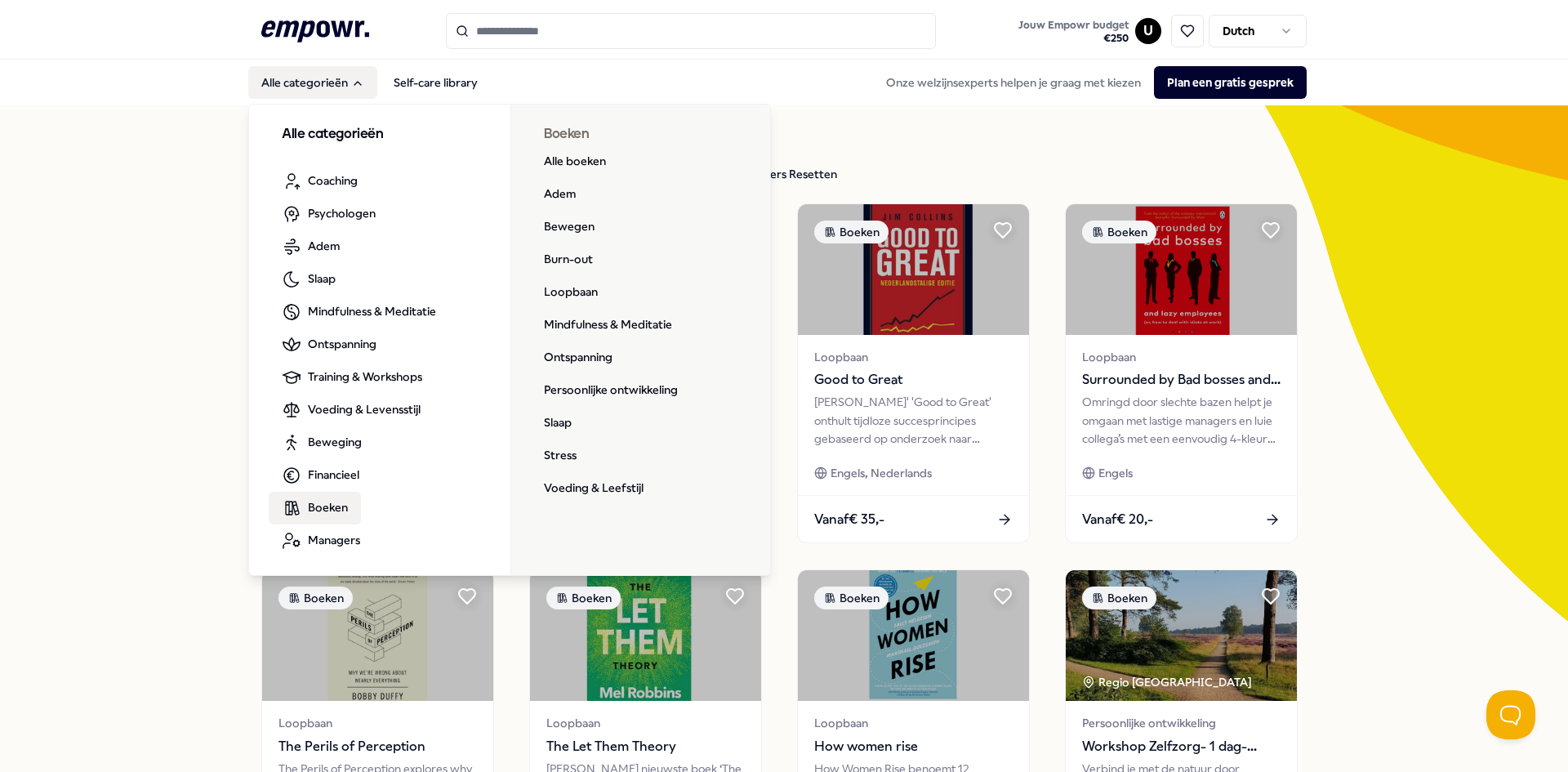
click at [324, 508] on span "Boeken" at bounding box center [328, 507] width 40 height 18
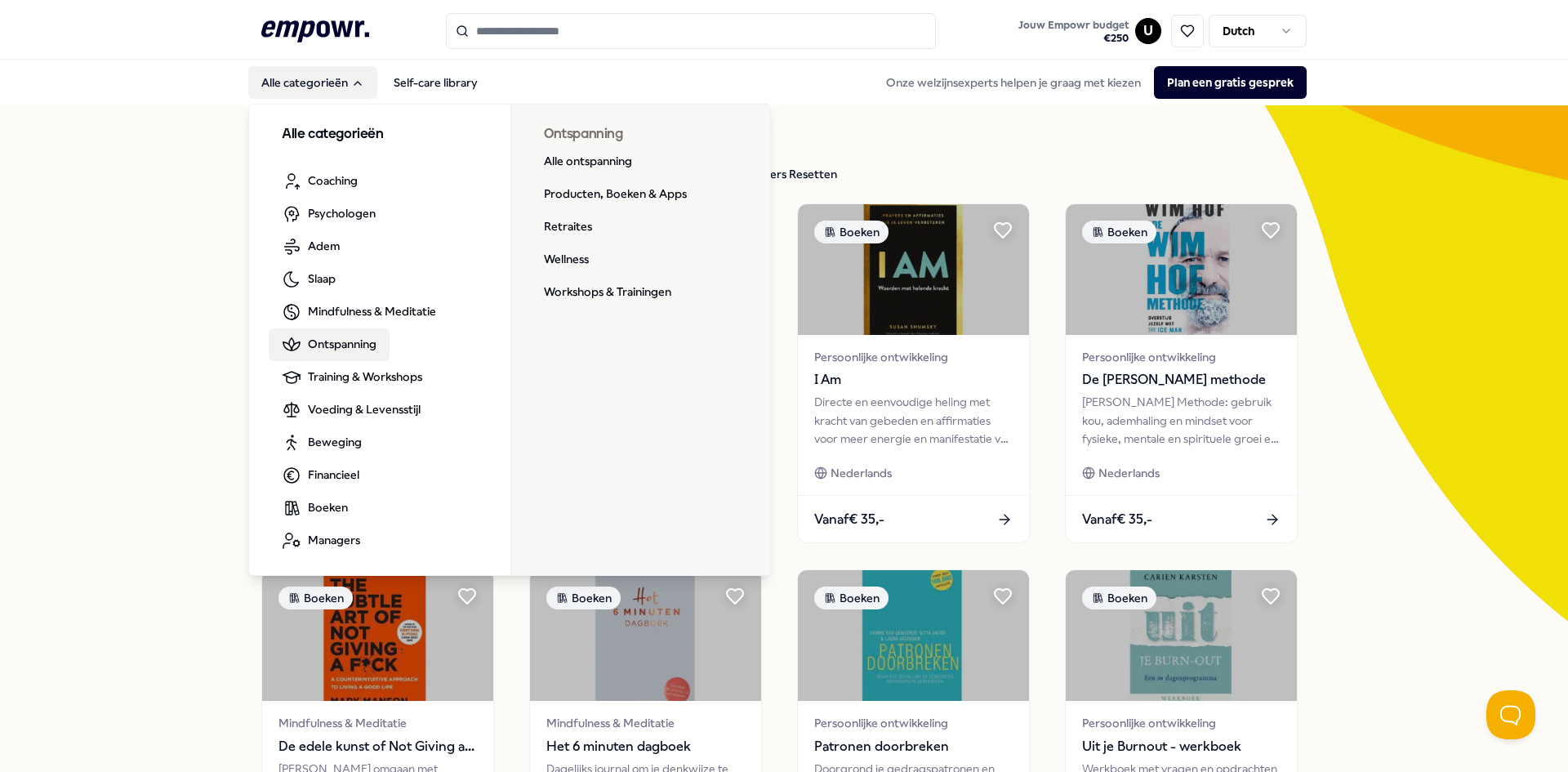
click at [329, 339] on span "Ontspanning" at bounding box center [342, 344] width 68 height 18
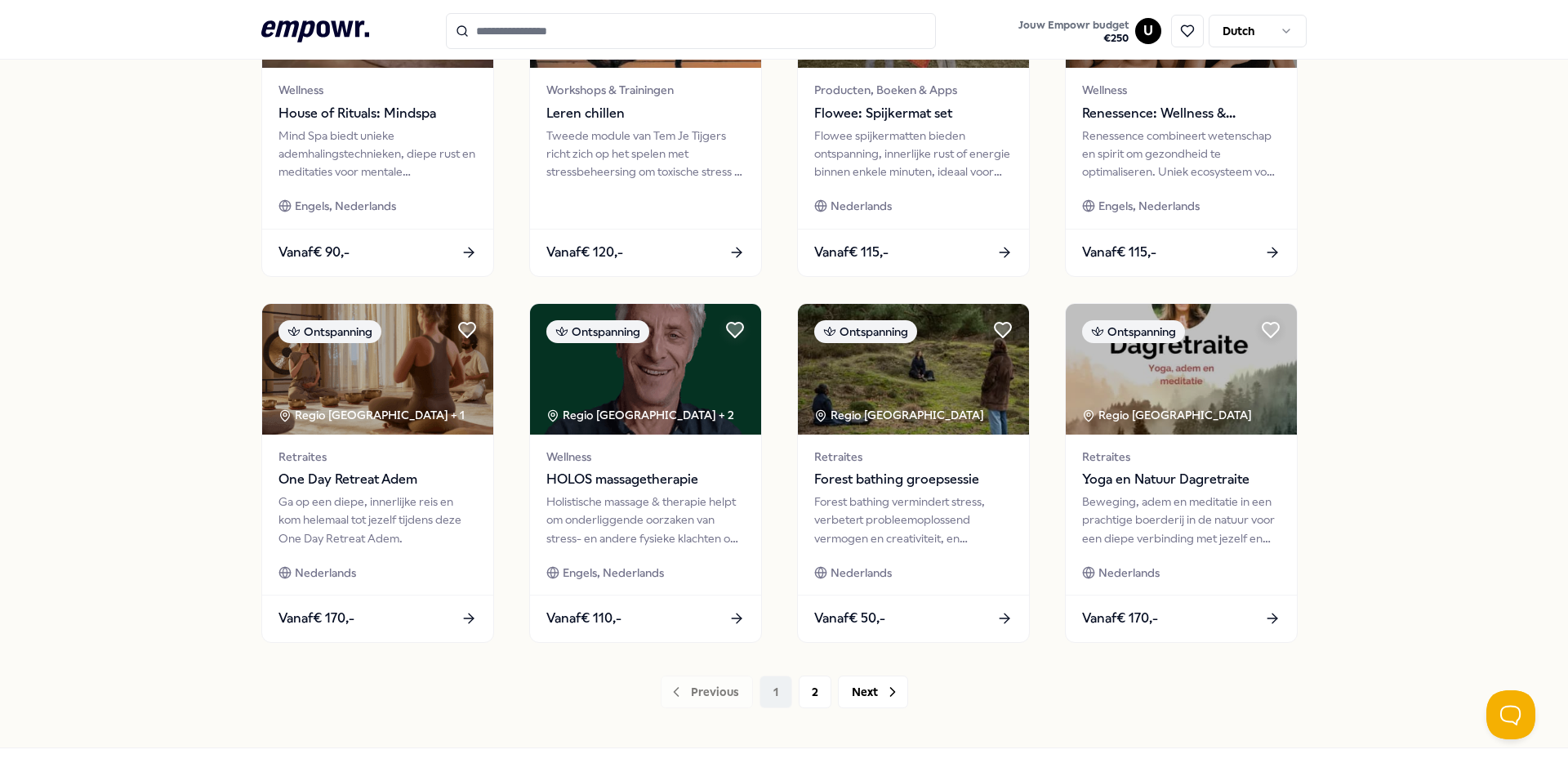
scroll to position [690, 0]
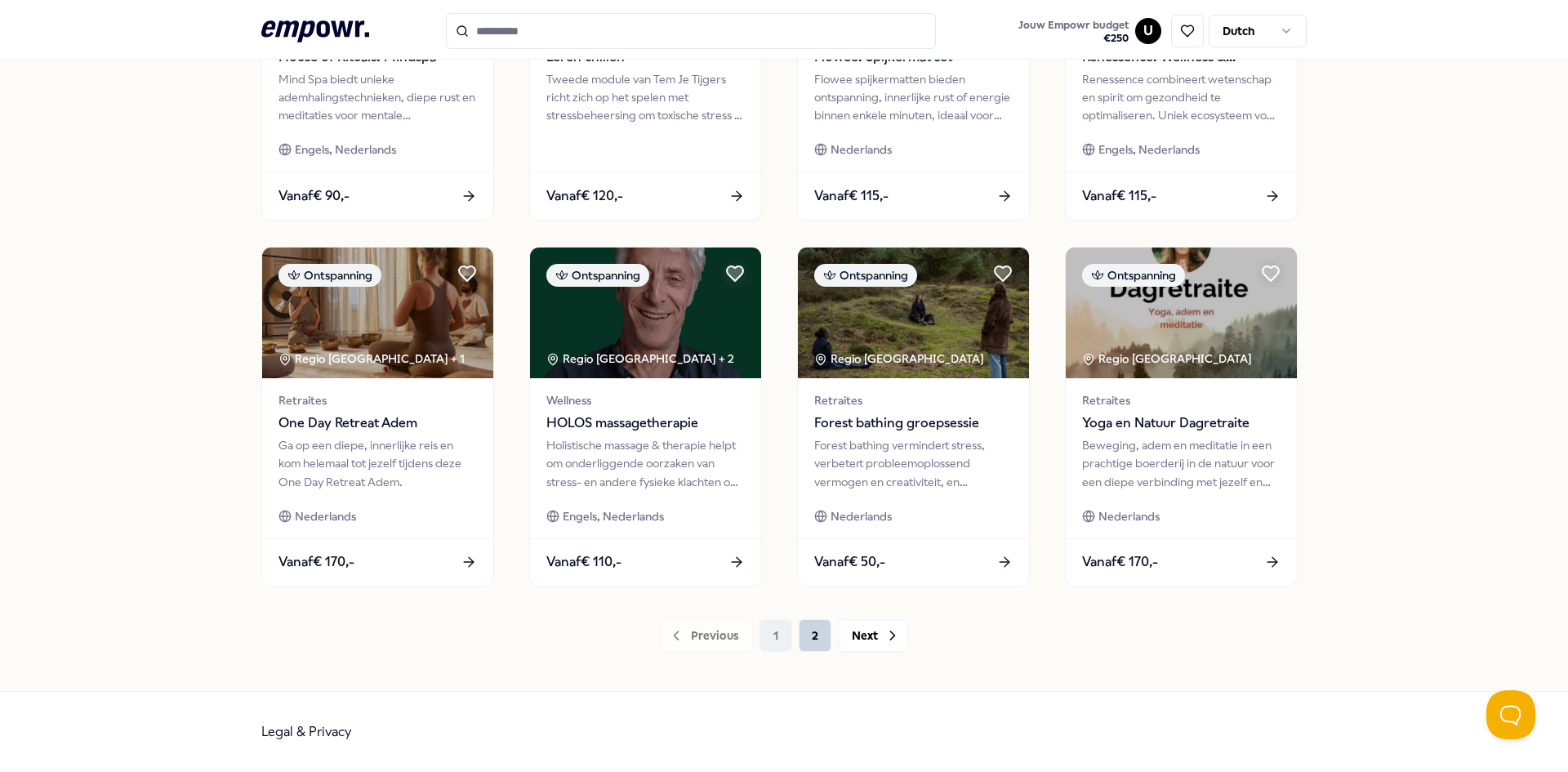
click at [809, 637] on button "2" at bounding box center [815, 635] width 32 height 32
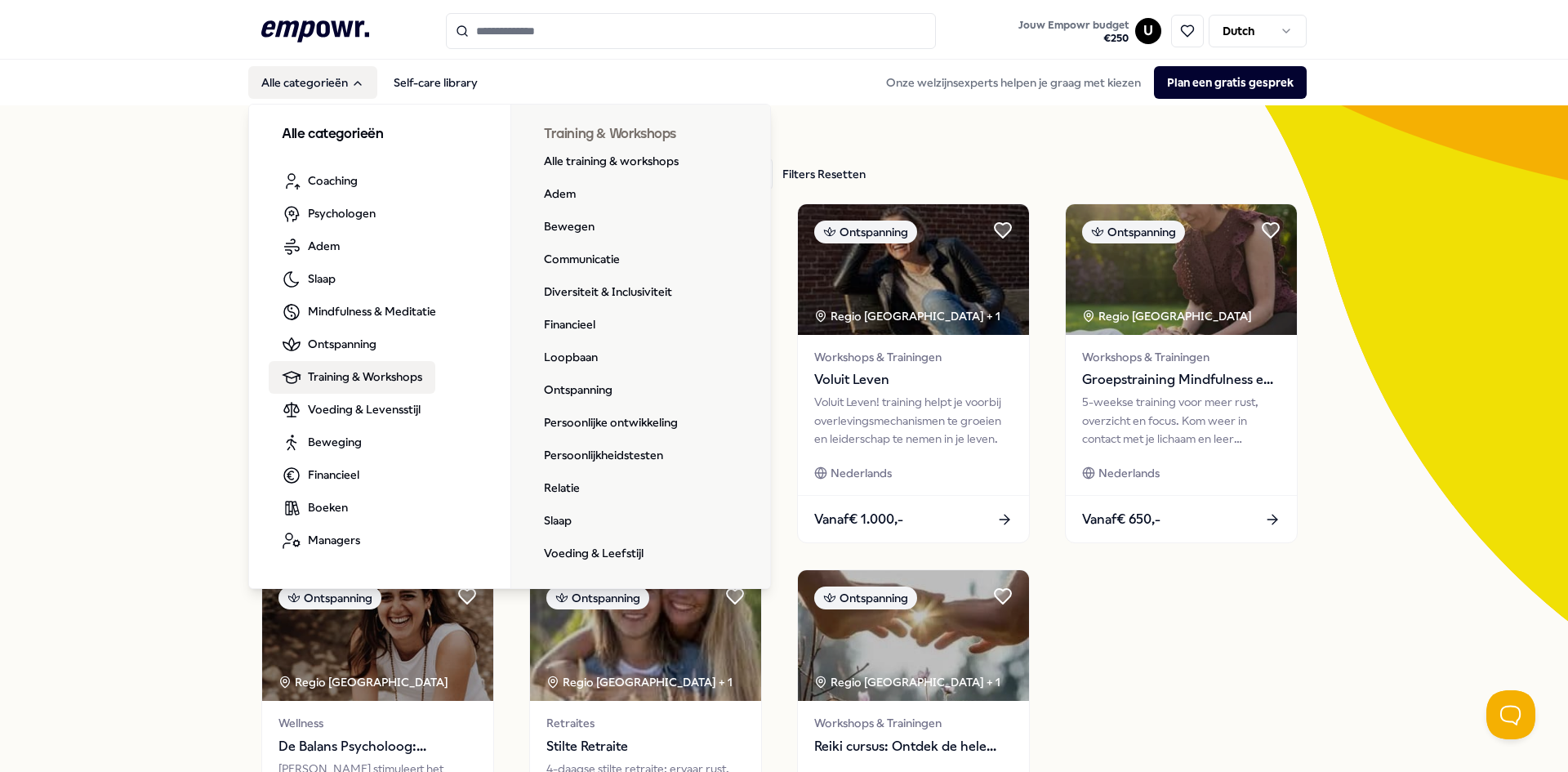
click at [336, 371] on span "Training & Workshops" at bounding box center [364, 377] width 115 height 18
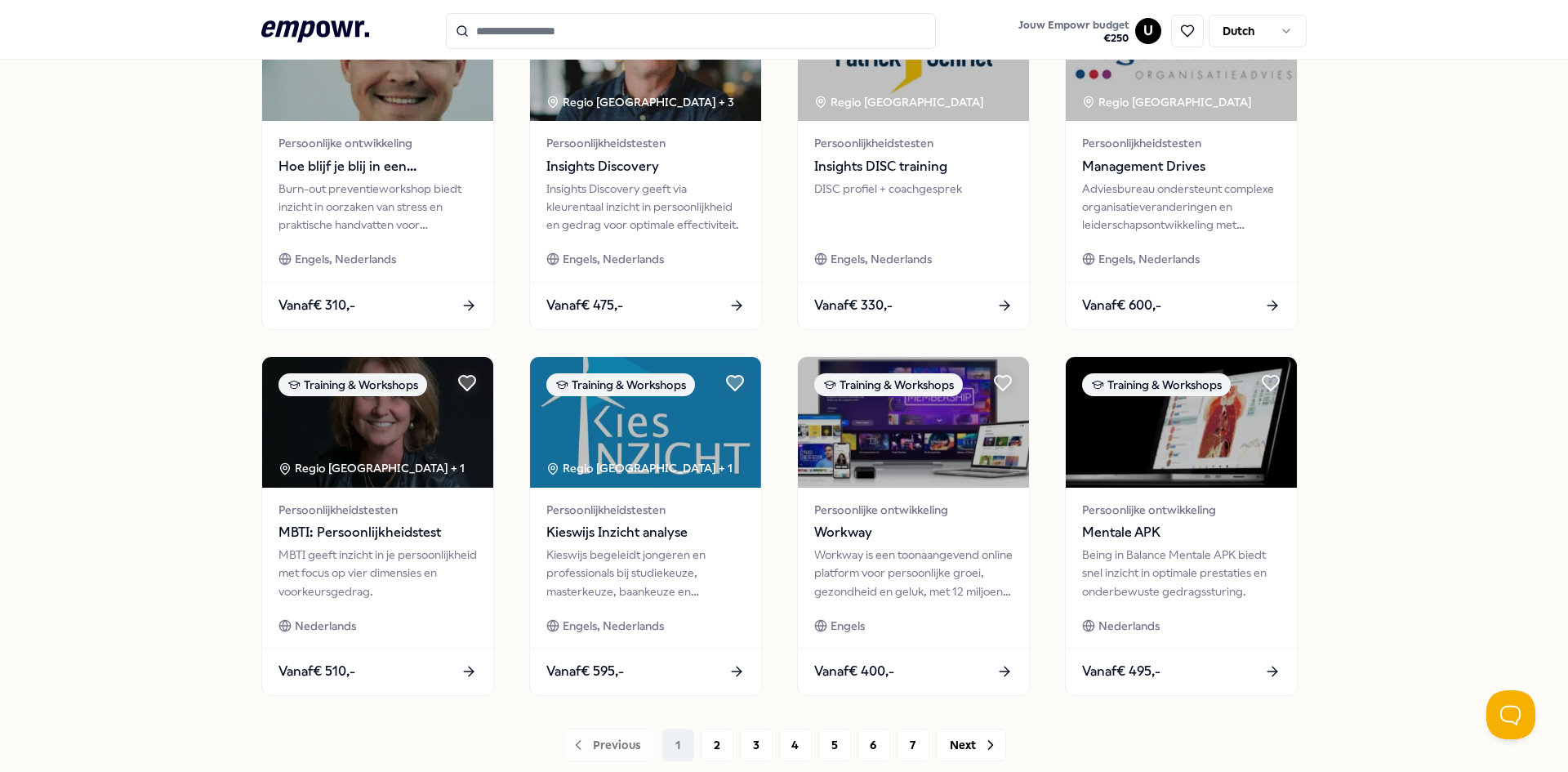
scroll to position [654, 0]
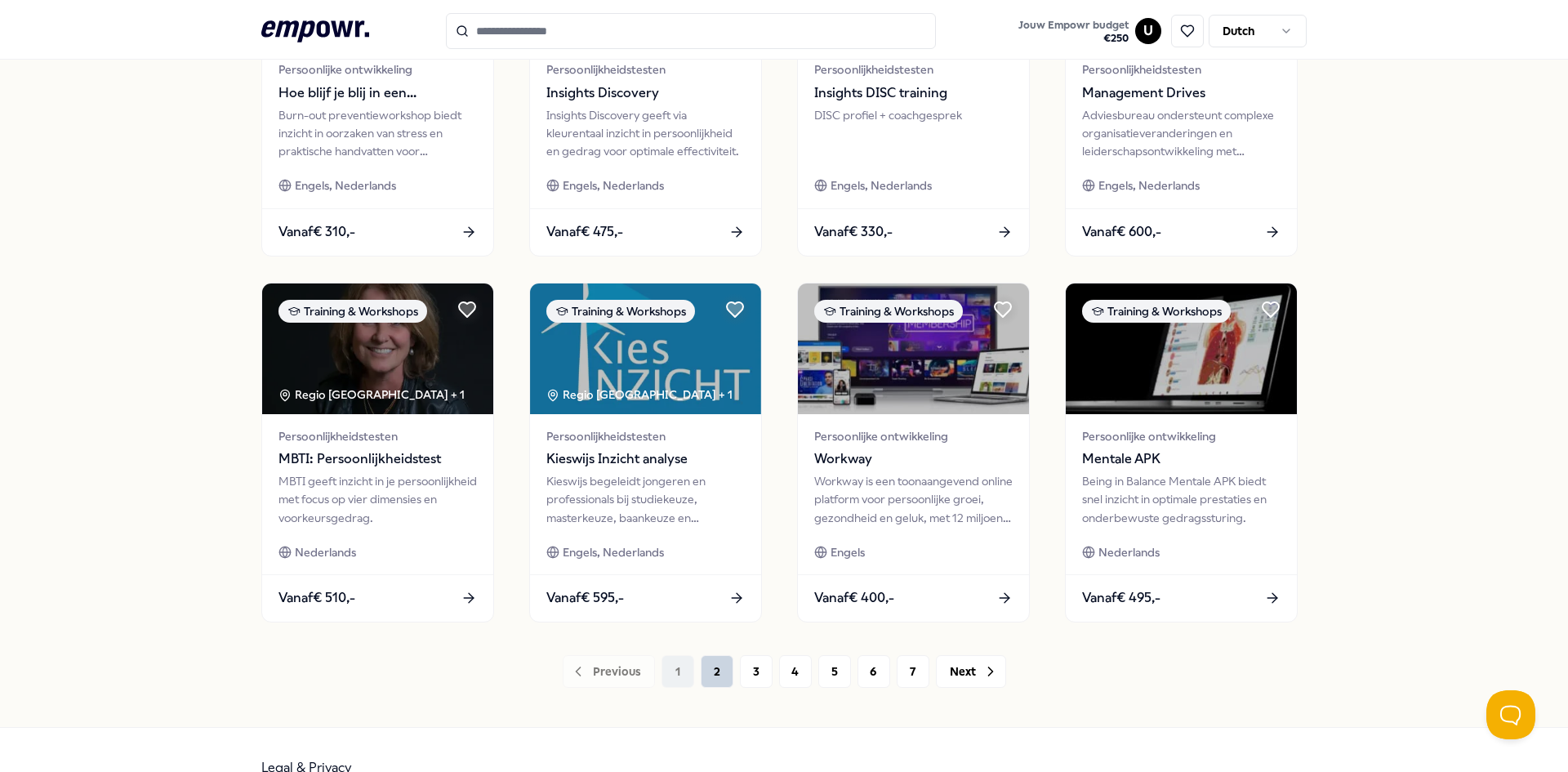
click at [701, 673] on button "2" at bounding box center [717, 671] width 32 height 32
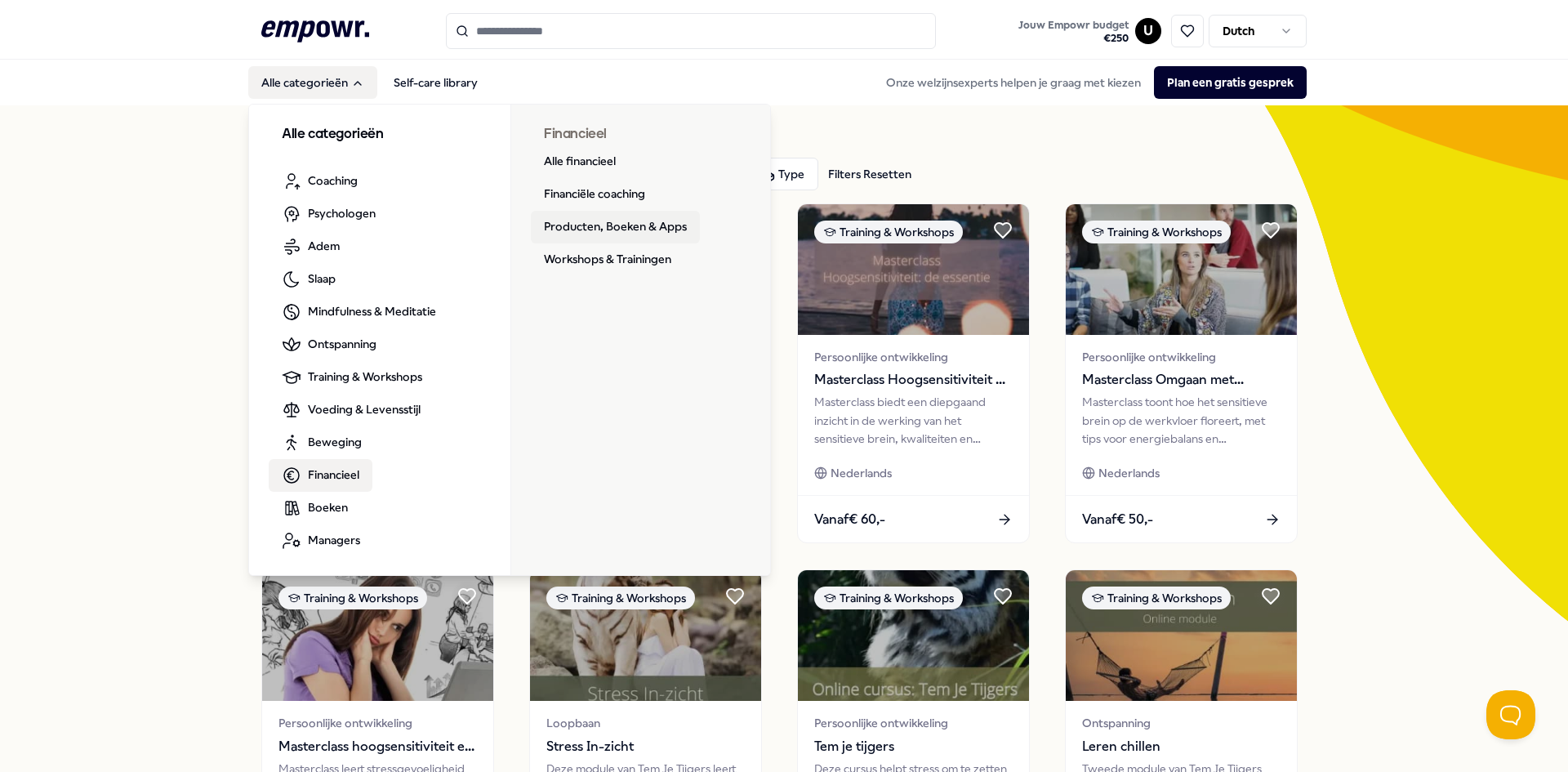
click at [585, 225] on link "Producten, Boeken & Apps" at bounding box center [615, 227] width 169 height 32
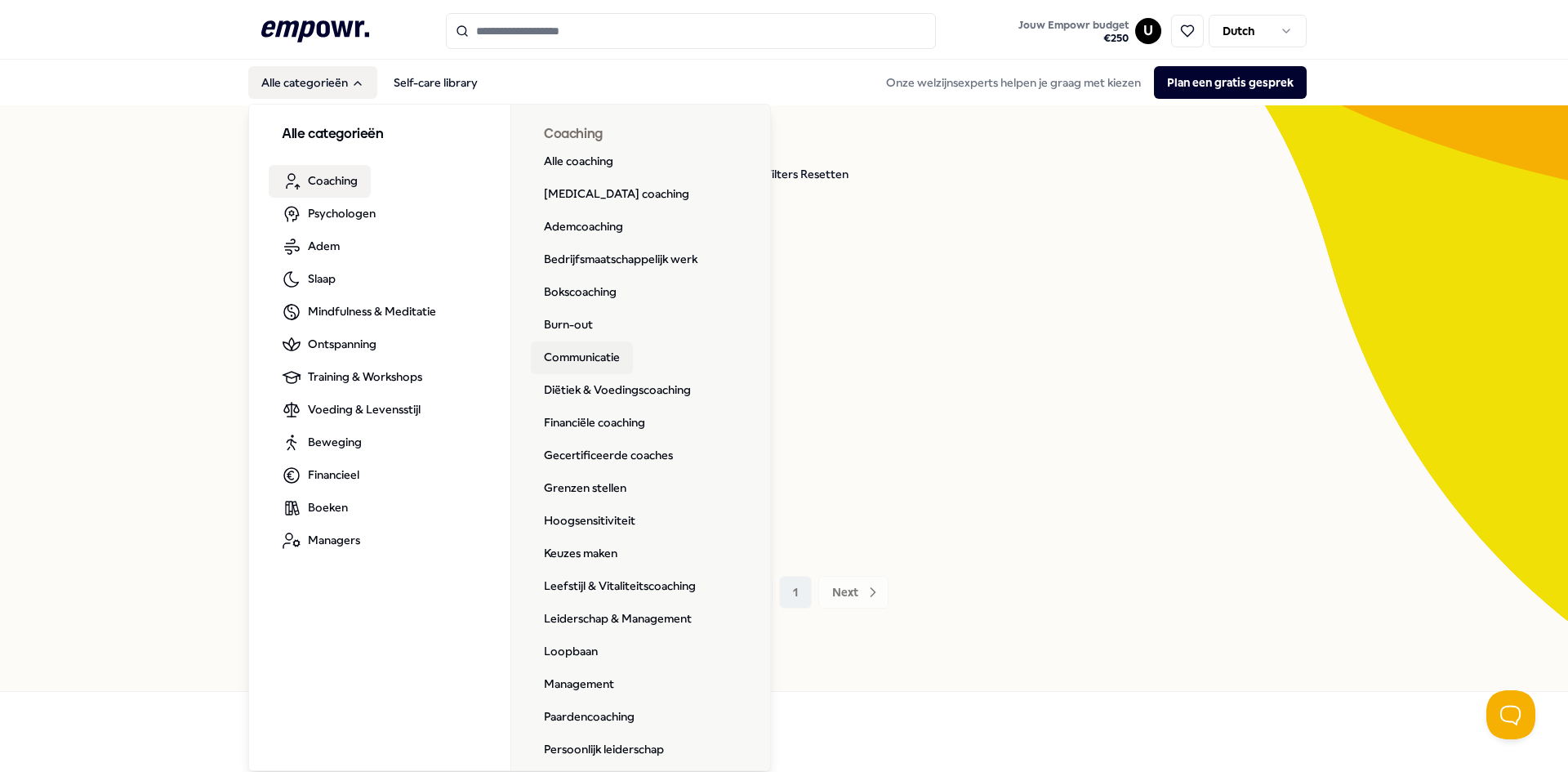
click at [590, 364] on link "Communicatie" at bounding box center [582, 358] width 102 height 32
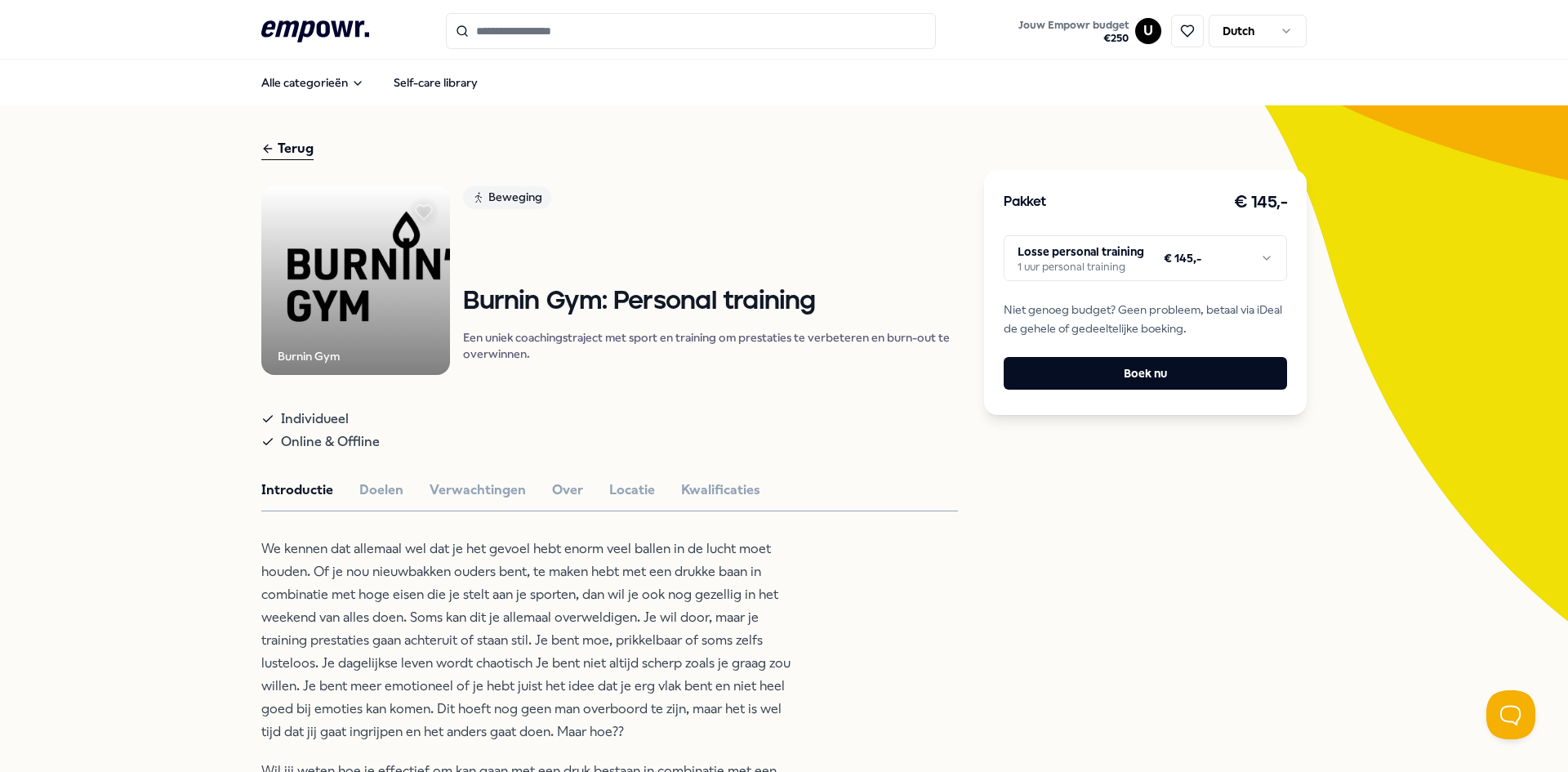
click at [1249, 262] on html ".empowr-logo_svg__cls-1{fill:#03032f} Jouw Empowr budget € 250 U Dutch Alle cat…" at bounding box center [784, 386] width 1568 height 772
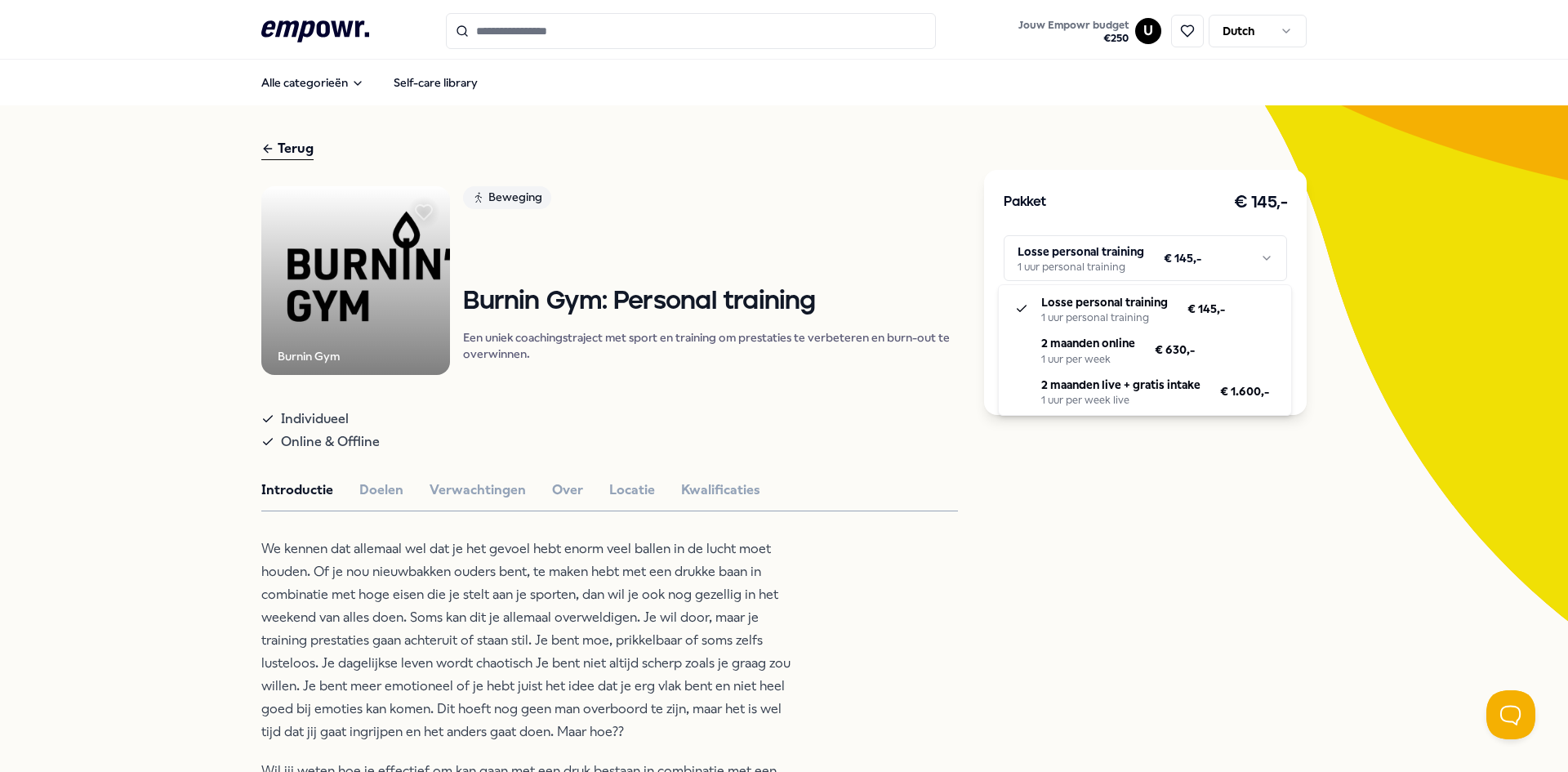
click at [841, 182] on html ".empowr-logo_svg__cls-1{fill:#03032f} Jouw Empowr budget € 250 U Dutch Alle cat…" at bounding box center [784, 386] width 1568 height 772
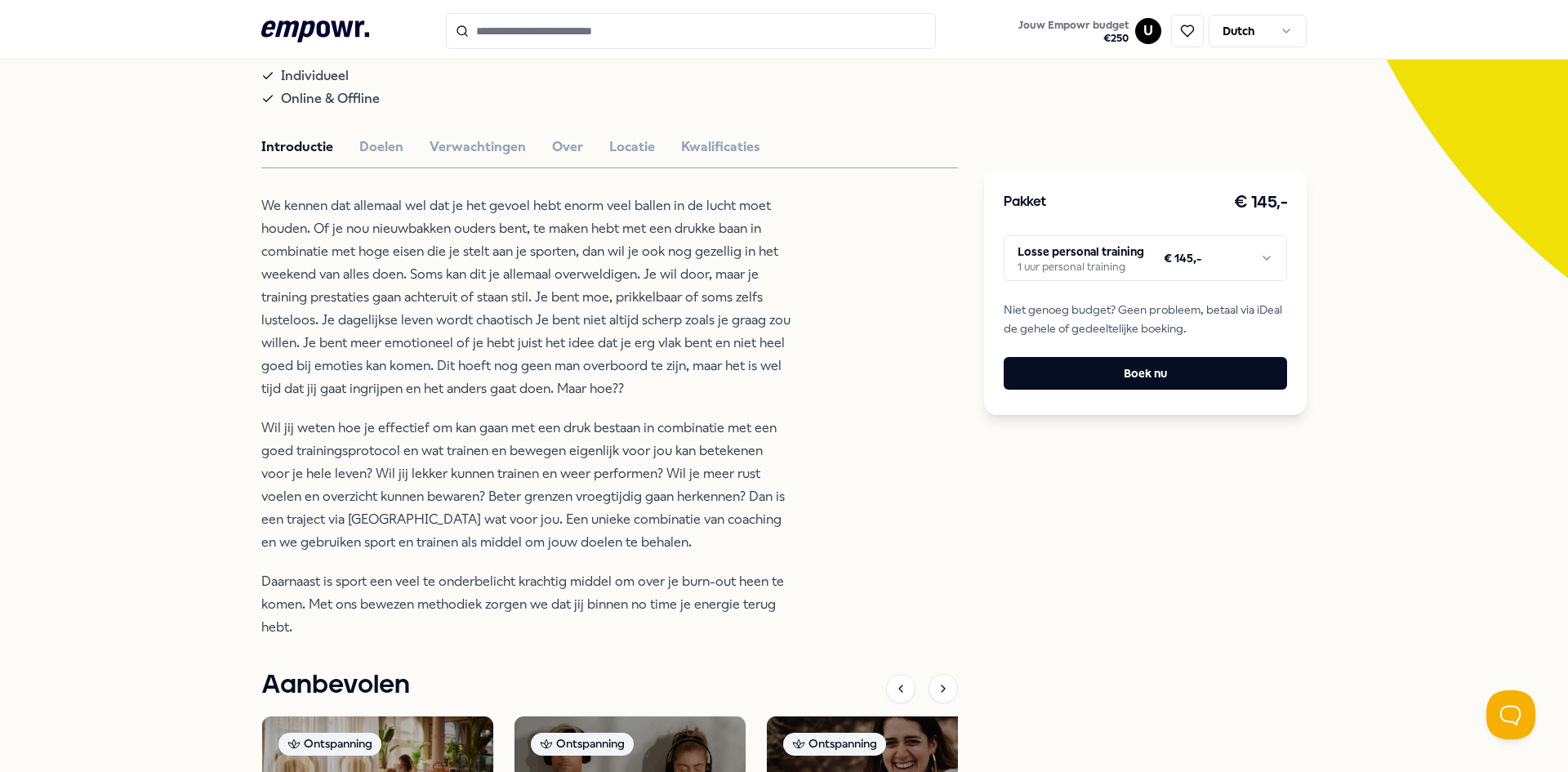
scroll to position [408, 0]
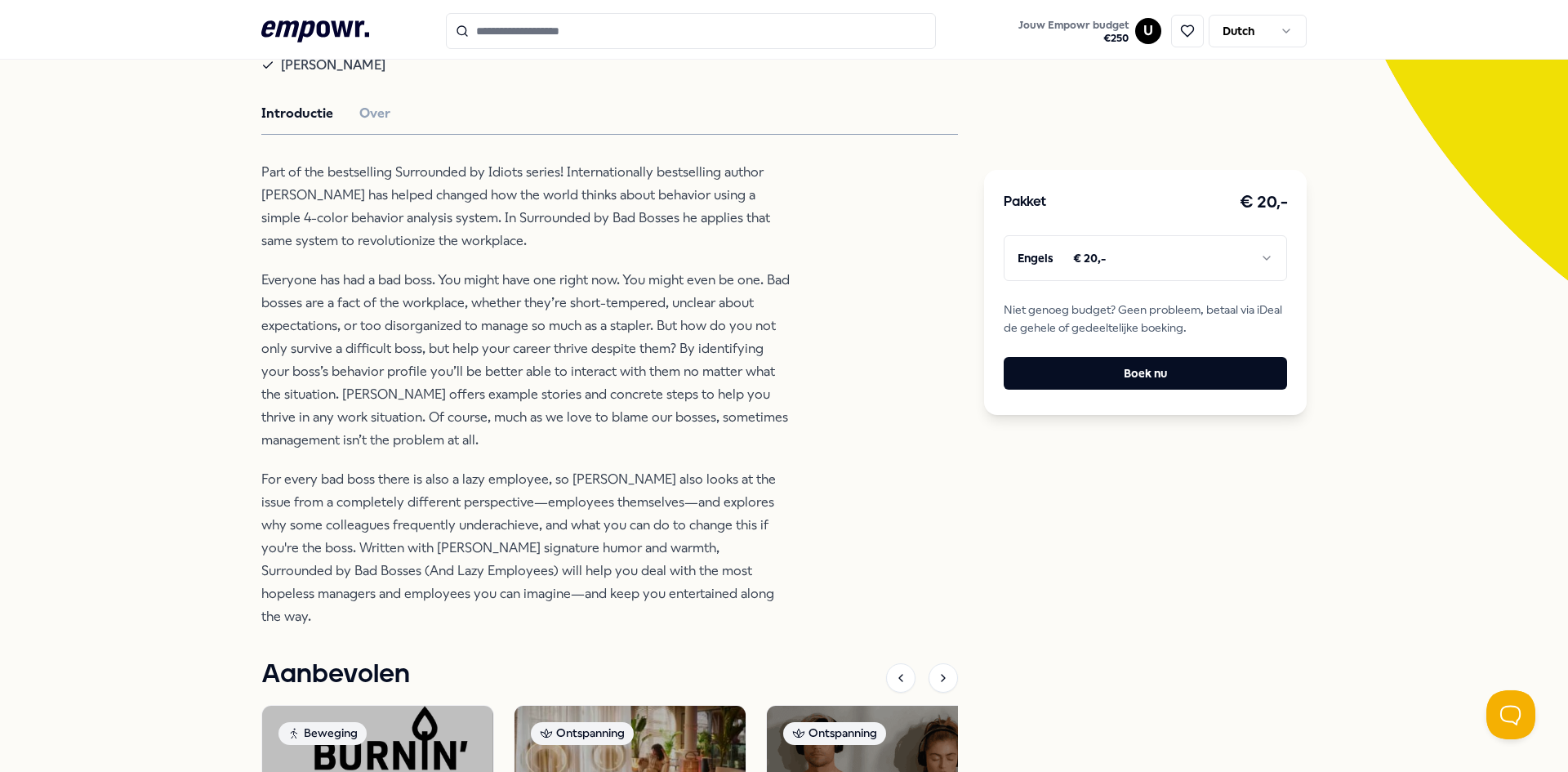
scroll to position [81, 0]
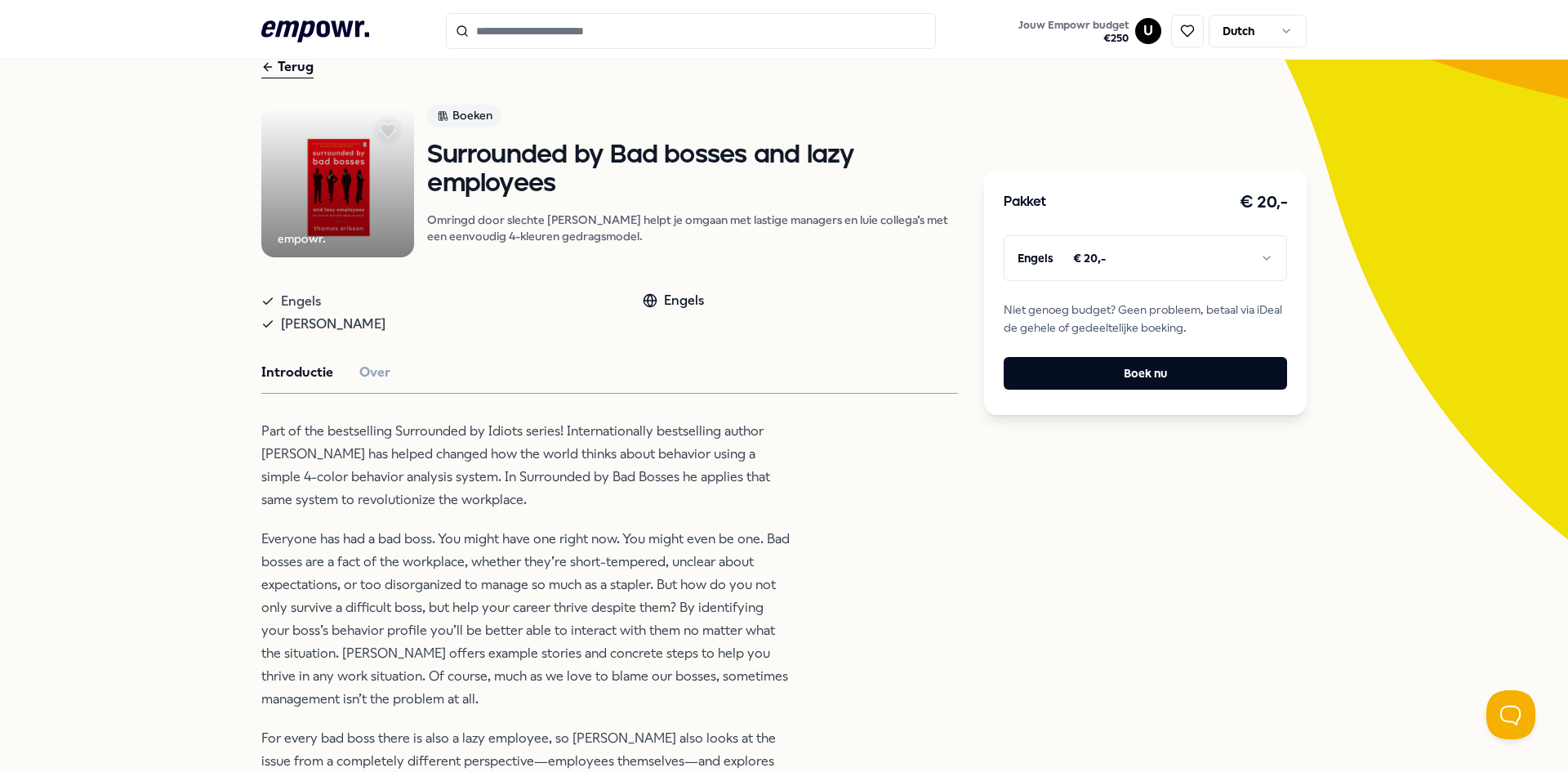
click at [1240, 248] on html ".empowr-logo_svg__cls-1{fill:#03032f} Jouw Empowr budget € 250 U Dutch Alle cat…" at bounding box center [784, 386] width 1568 height 772
